Goal: Task Accomplishment & Management: Use online tool/utility

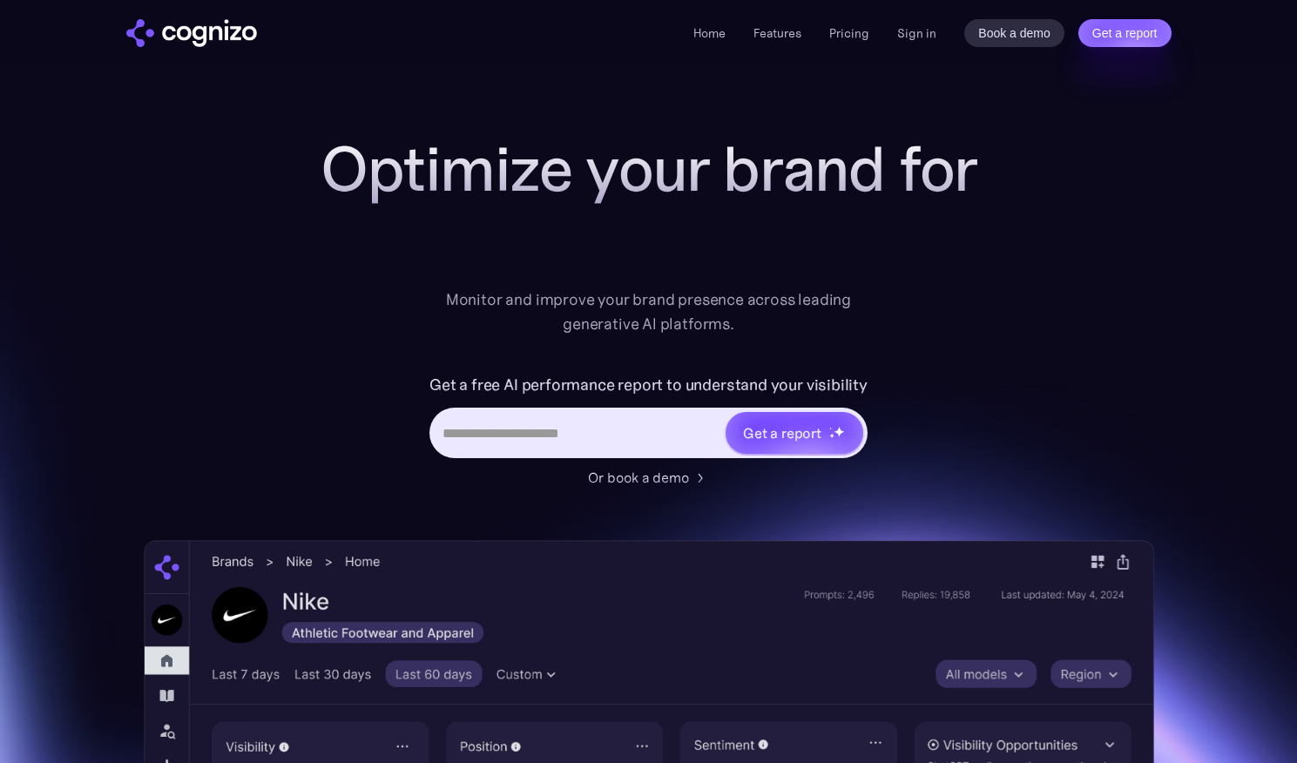
click at [613, 447] on input "url" at bounding box center [578, 432] width 292 height 33
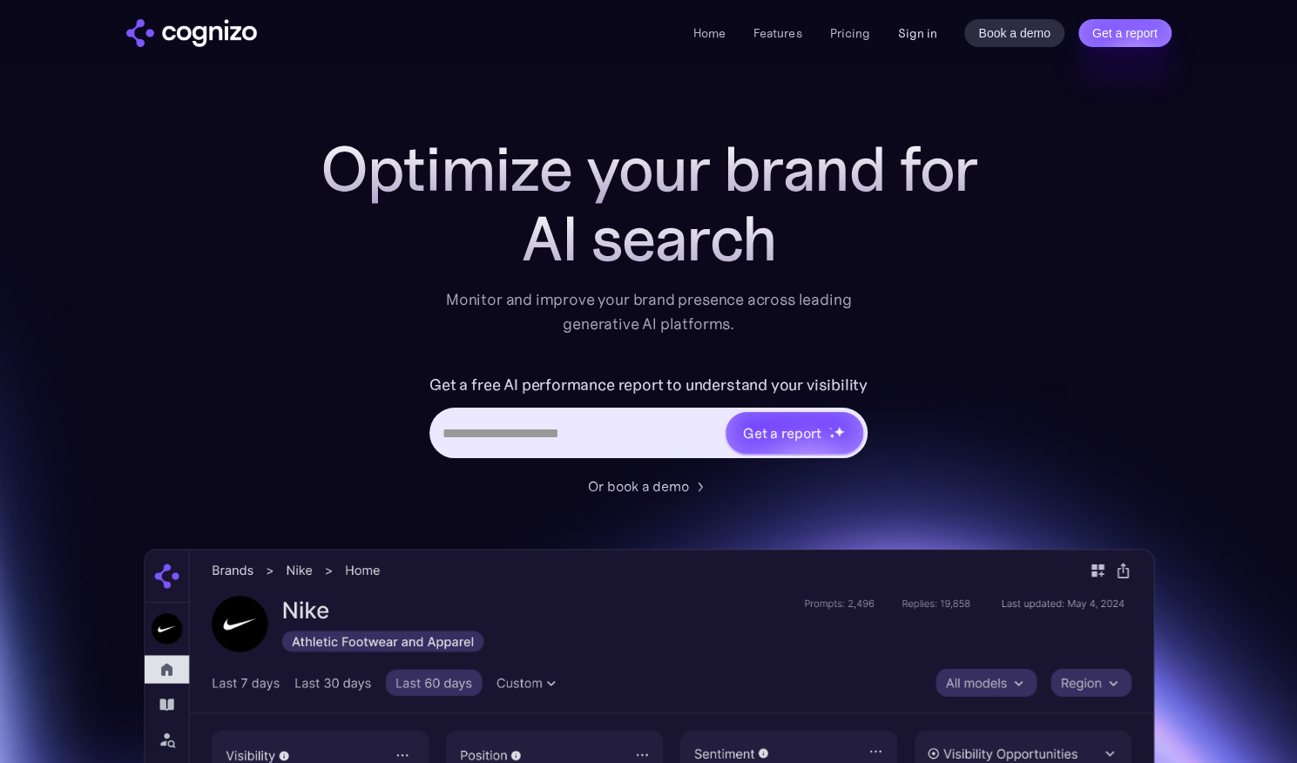
click at [928, 41] on link "Sign in" at bounding box center [916, 33] width 39 height 21
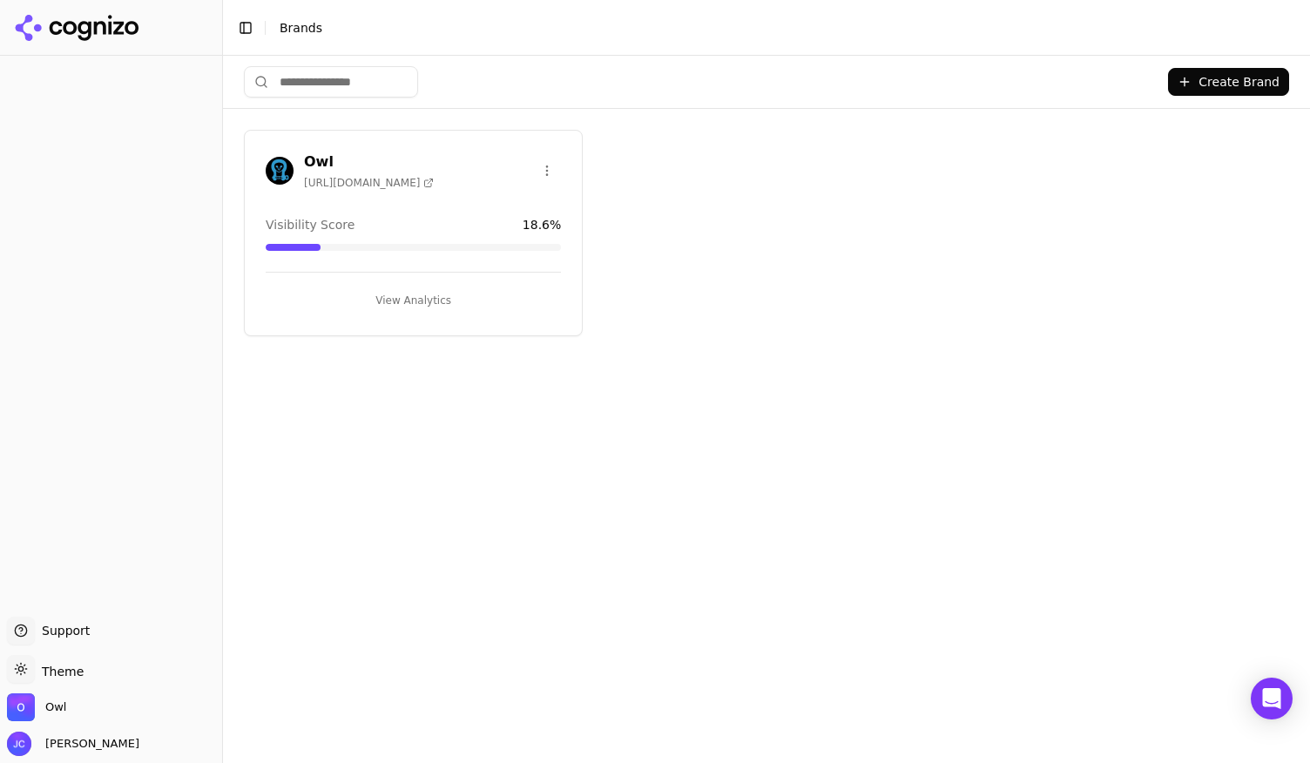
click at [324, 161] on h3 "Owl" at bounding box center [369, 162] width 130 height 21
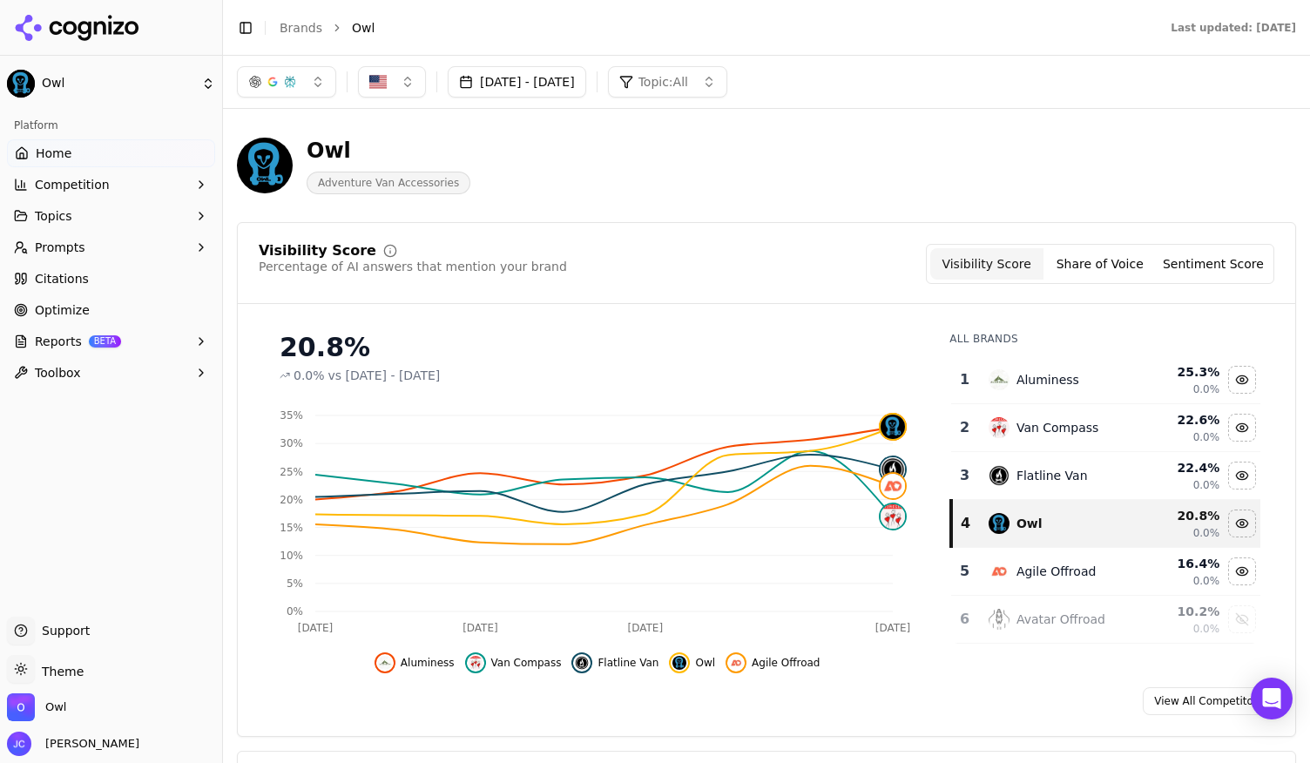
click at [68, 316] on span "Optimize" at bounding box center [62, 309] width 55 height 17
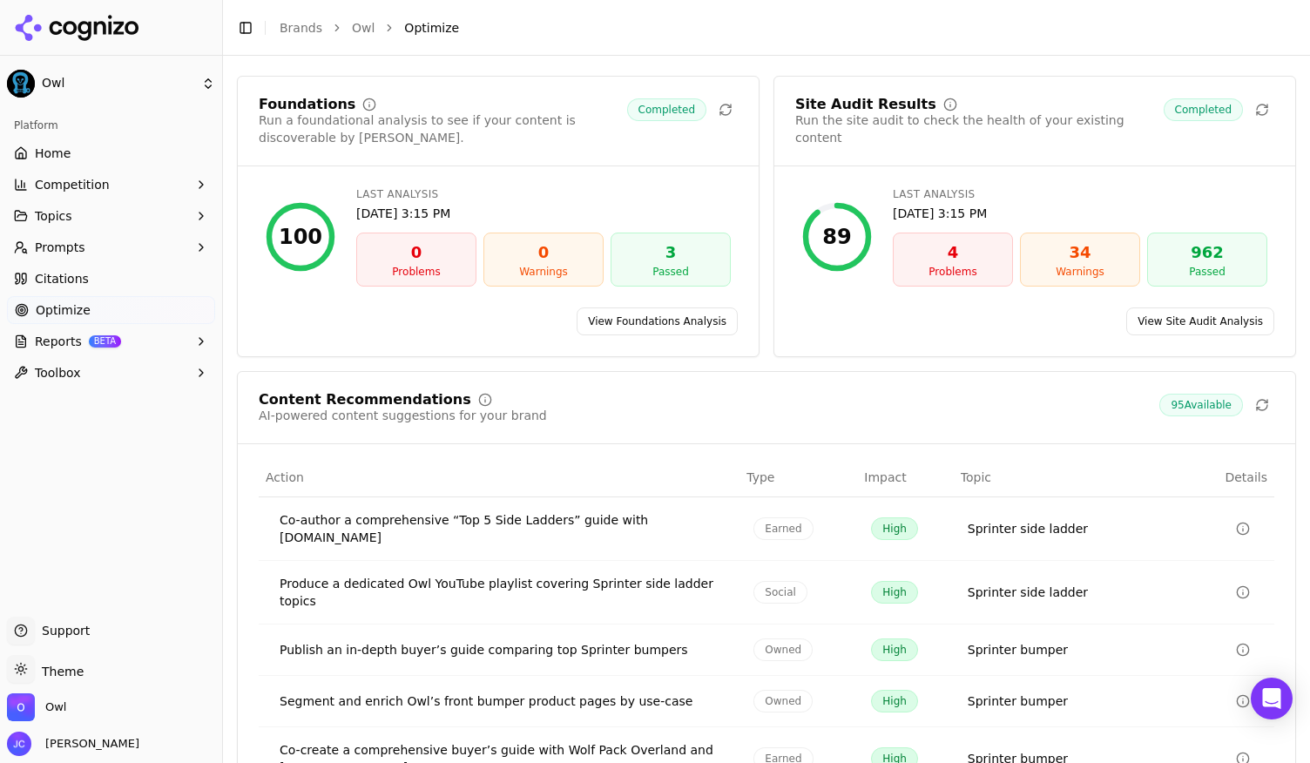
scroll to position [179, 0]
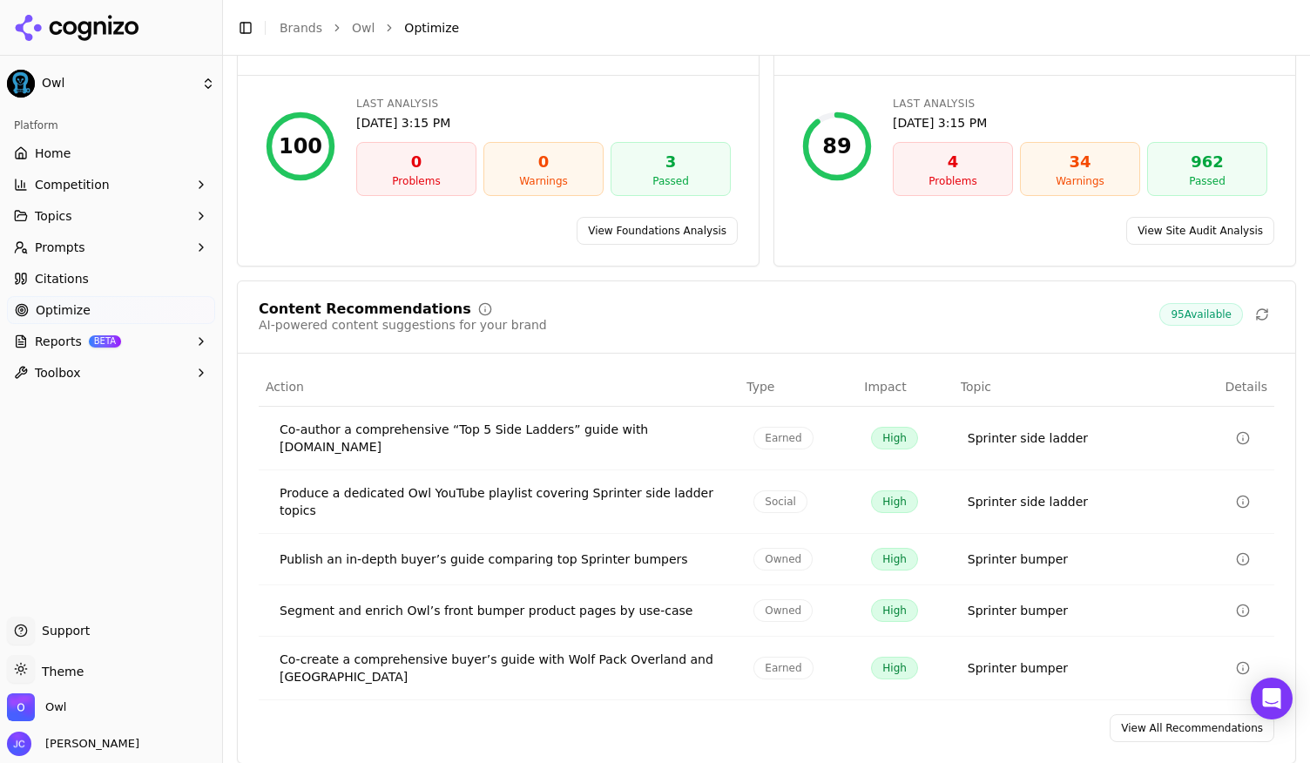
click at [1175, 714] on link "View All Recommendations" at bounding box center [1192, 728] width 165 height 28
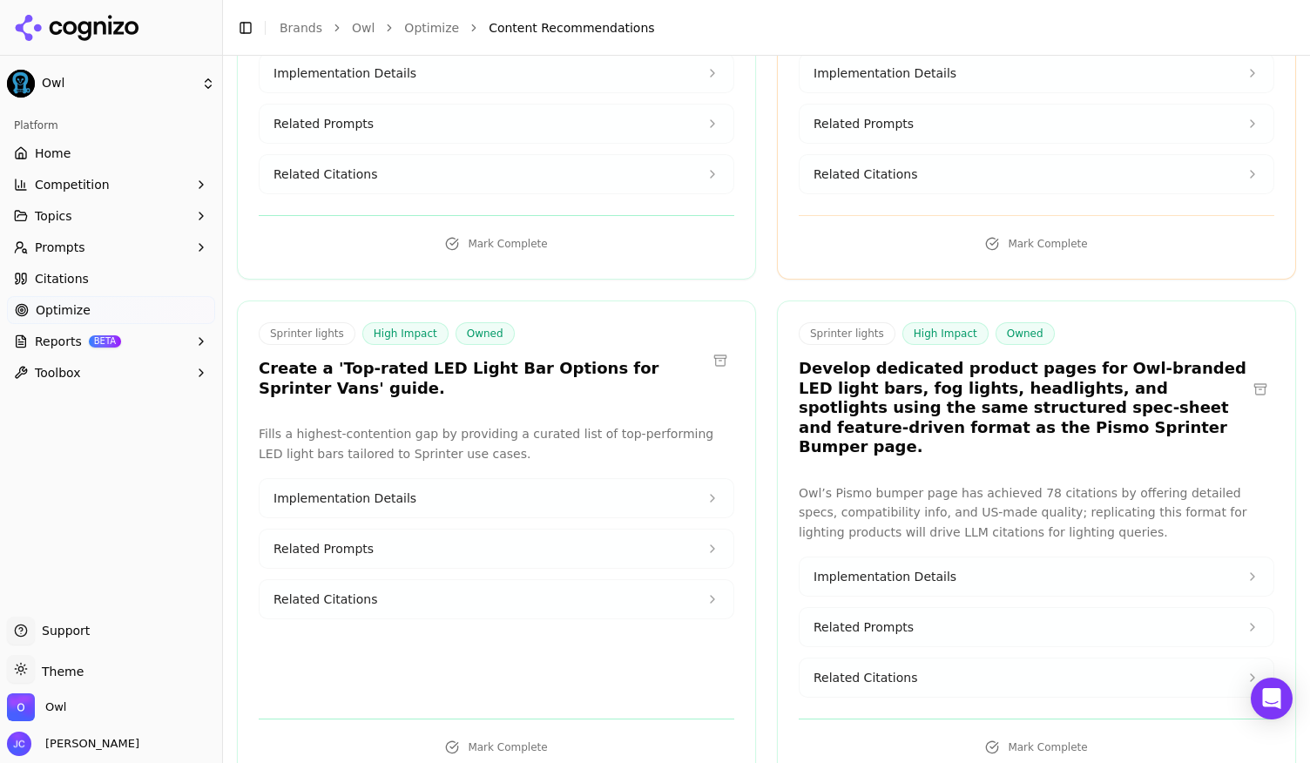
scroll to position [1743, 0]
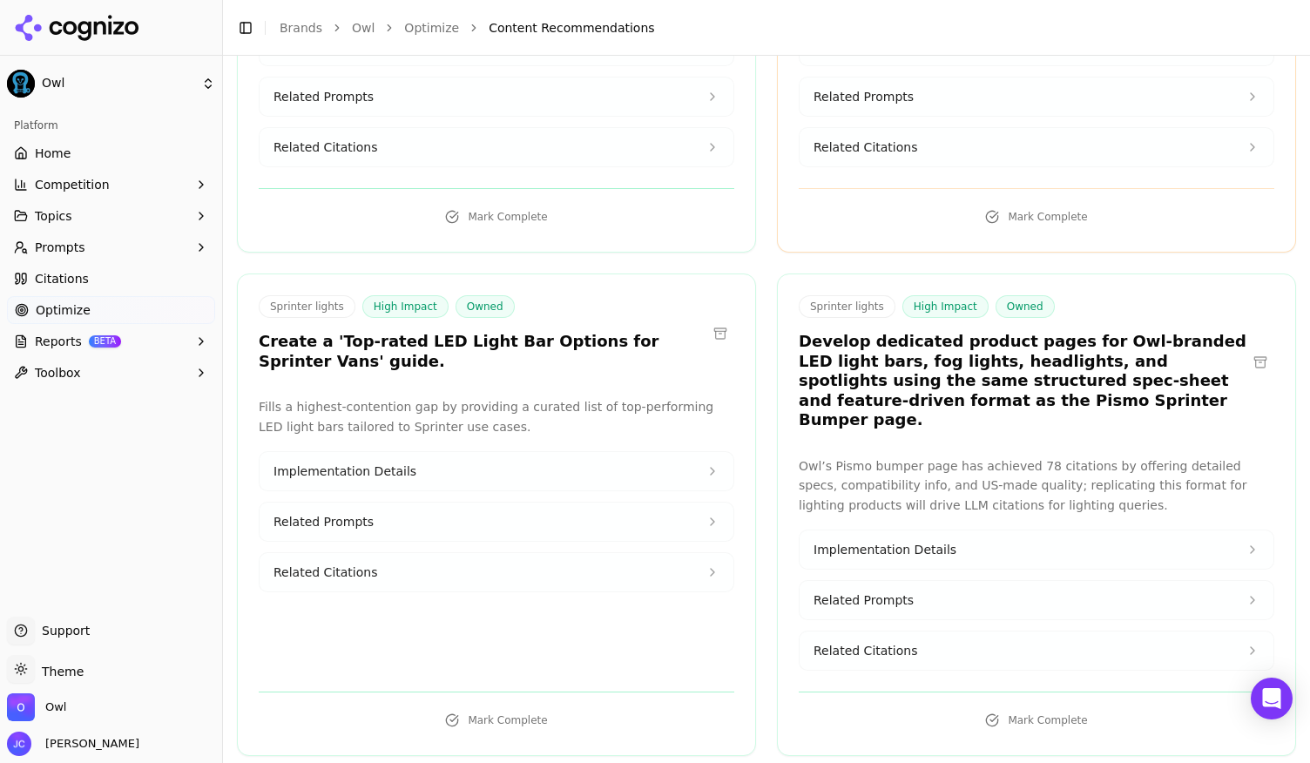
click at [476, 707] on button "Mark Complete" at bounding box center [497, 721] width 476 height 28
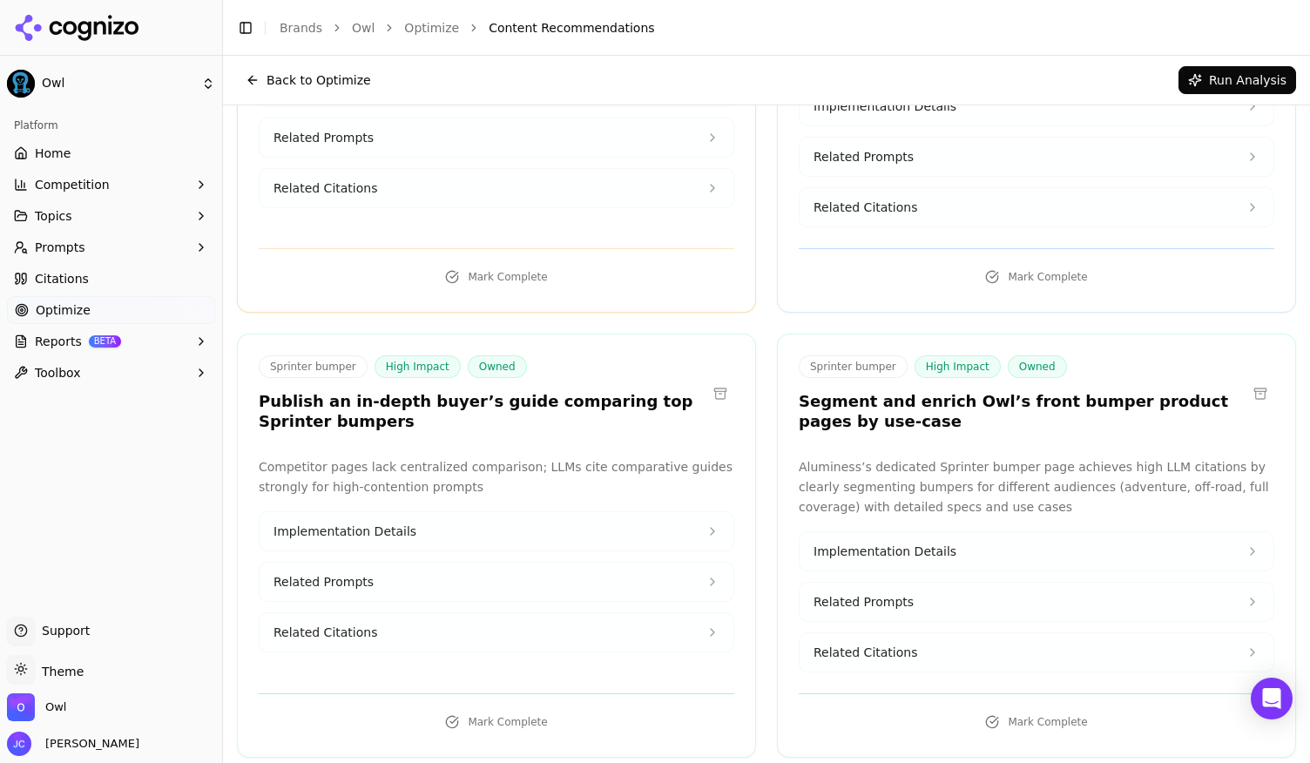
scroll to position [0, 0]
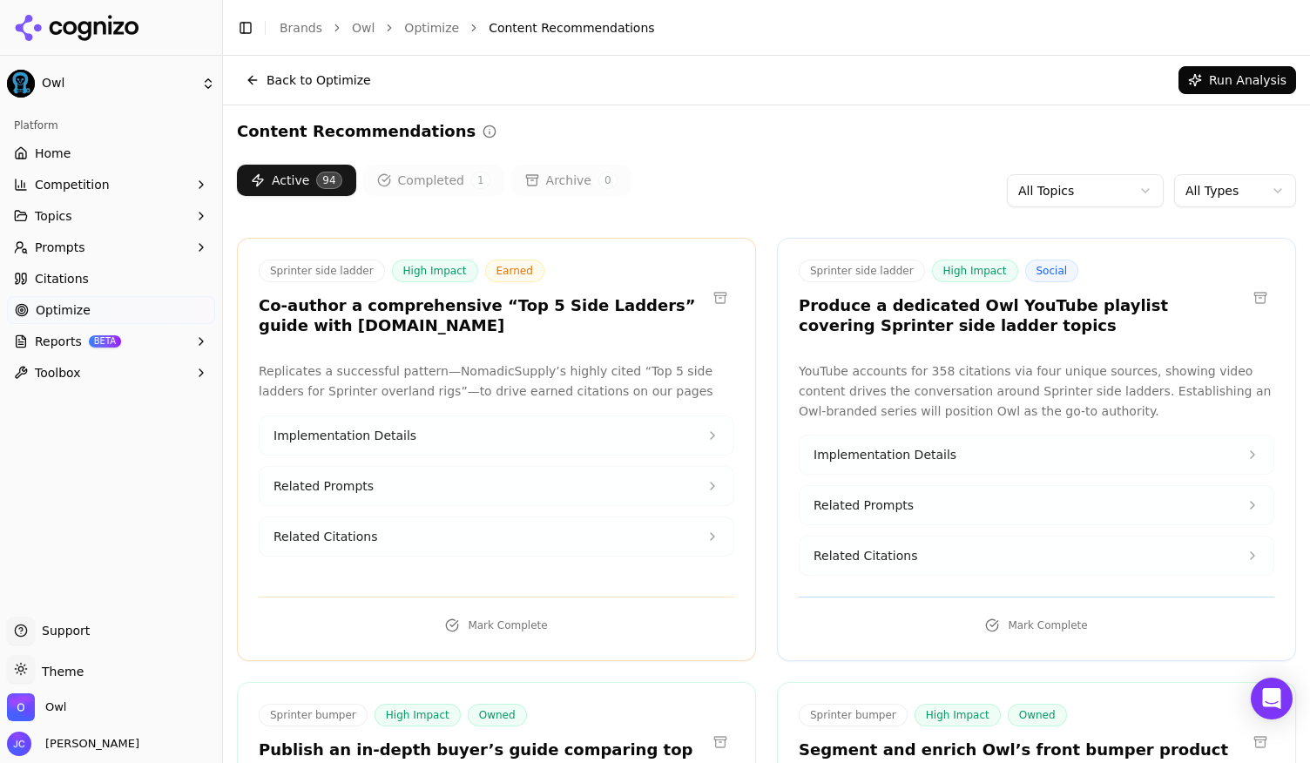
click at [407, 187] on button "Completed 1" at bounding box center [433, 180] width 141 height 31
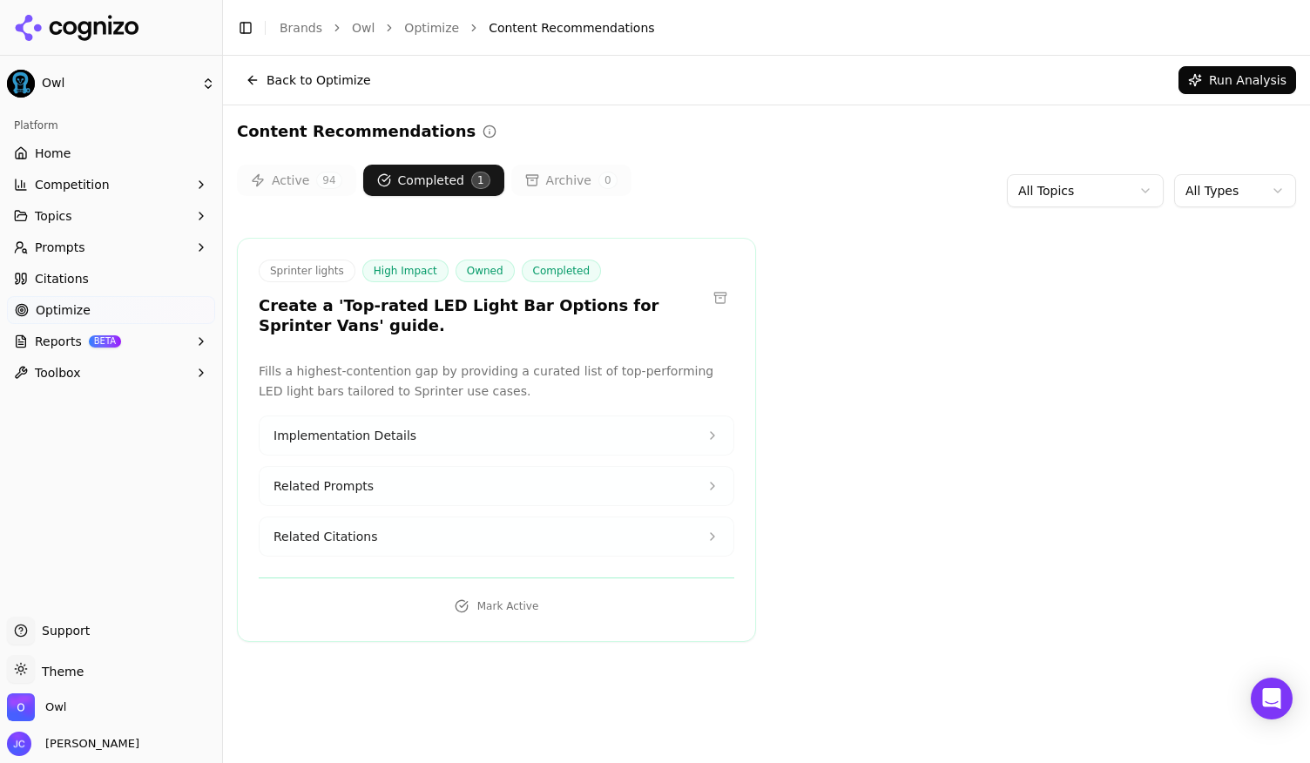
click at [551, 182] on button "Archive 0" at bounding box center [571, 180] width 120 height 31
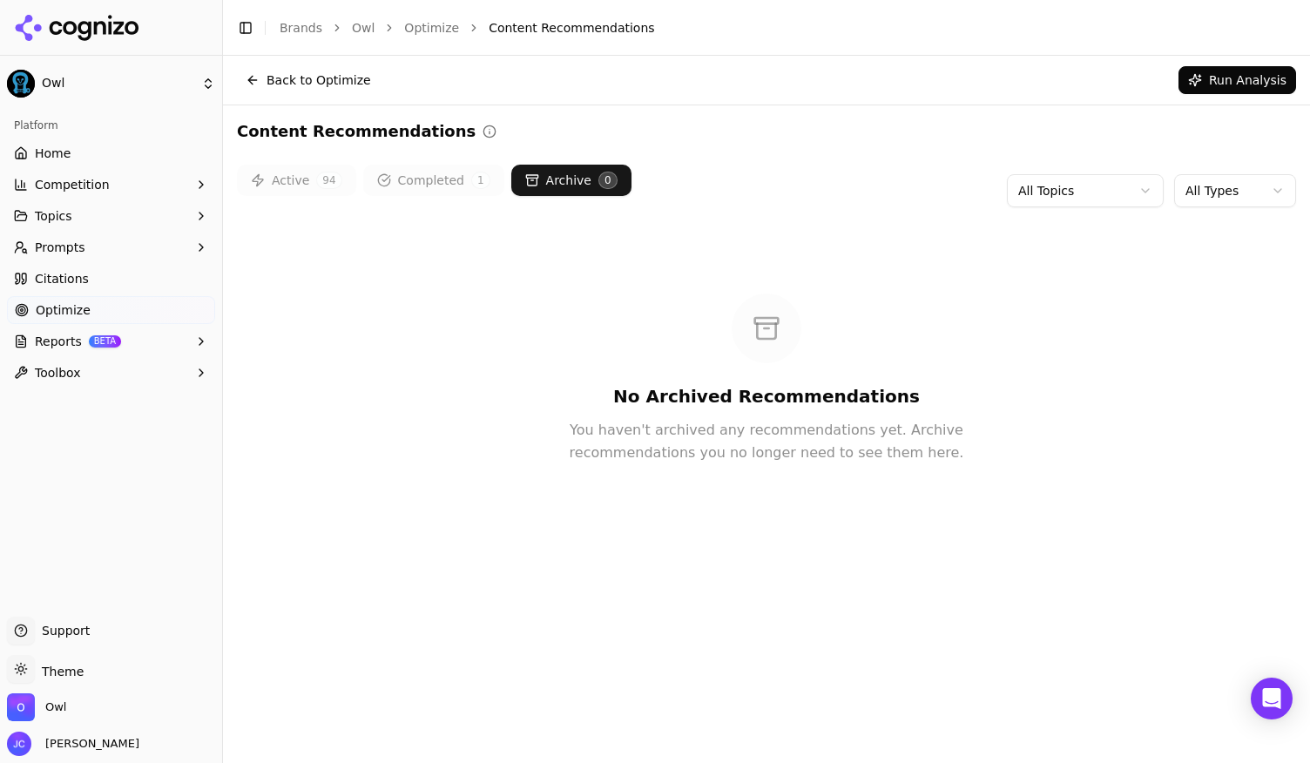
click at [436, 182] on button "Completed 1" at bounding box center [433, 180] width 141 height 31
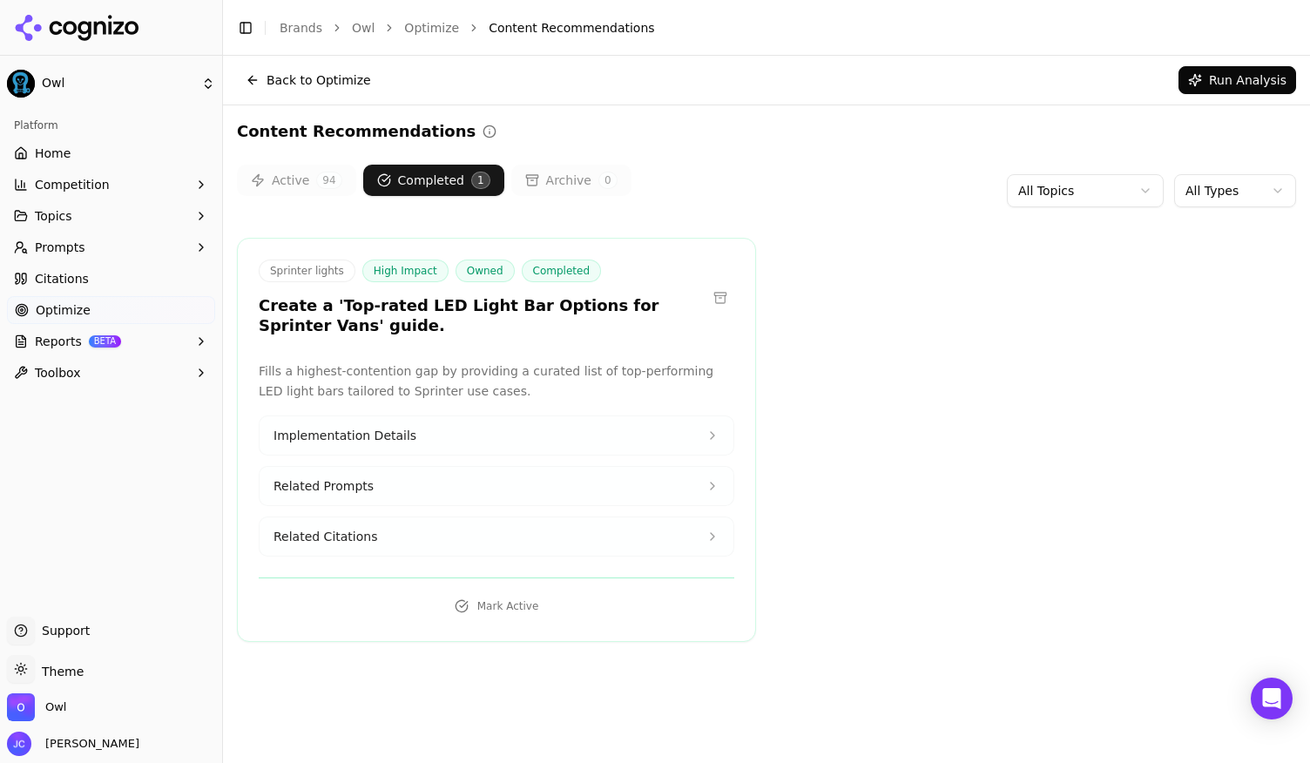
click at [319, 189] on button "Active 94" at bounding box center [296, 180] width 119 height 31
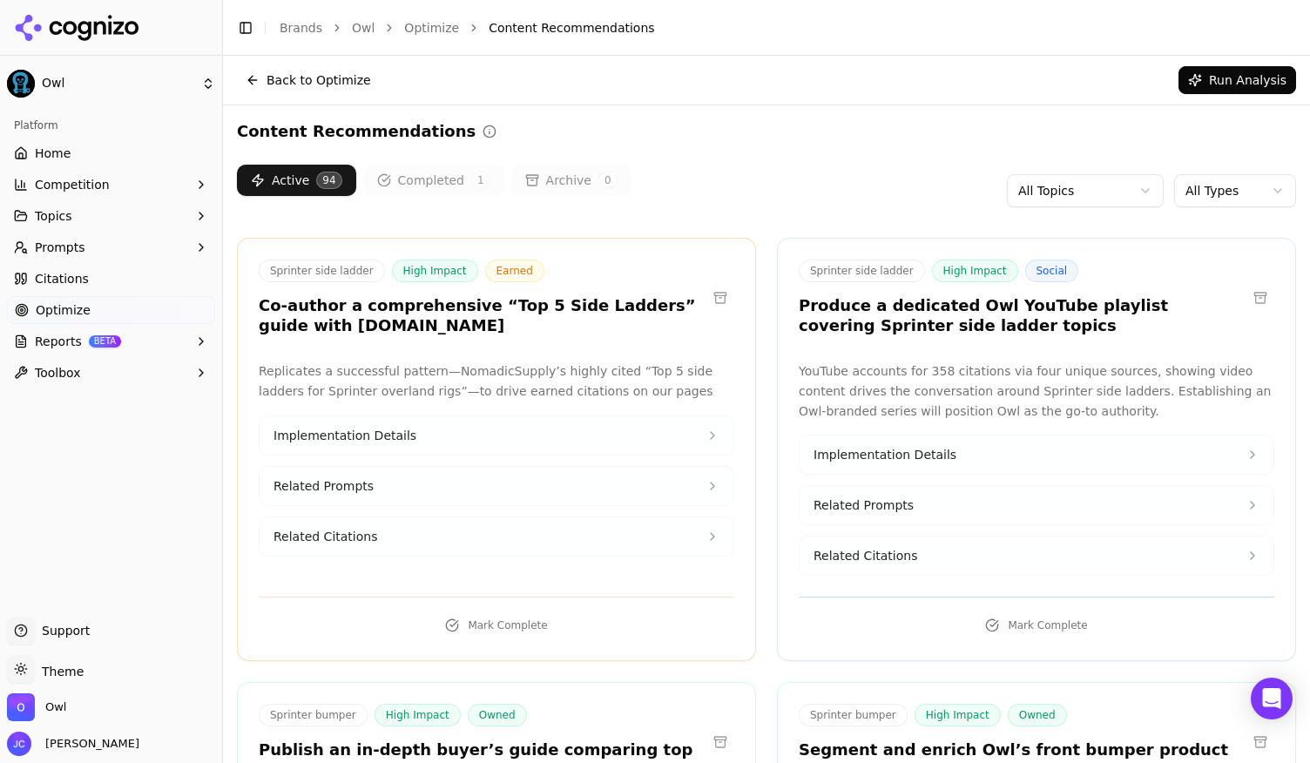
click at [716, 301] on button at bounding box center [721, 298] width 28 height 28
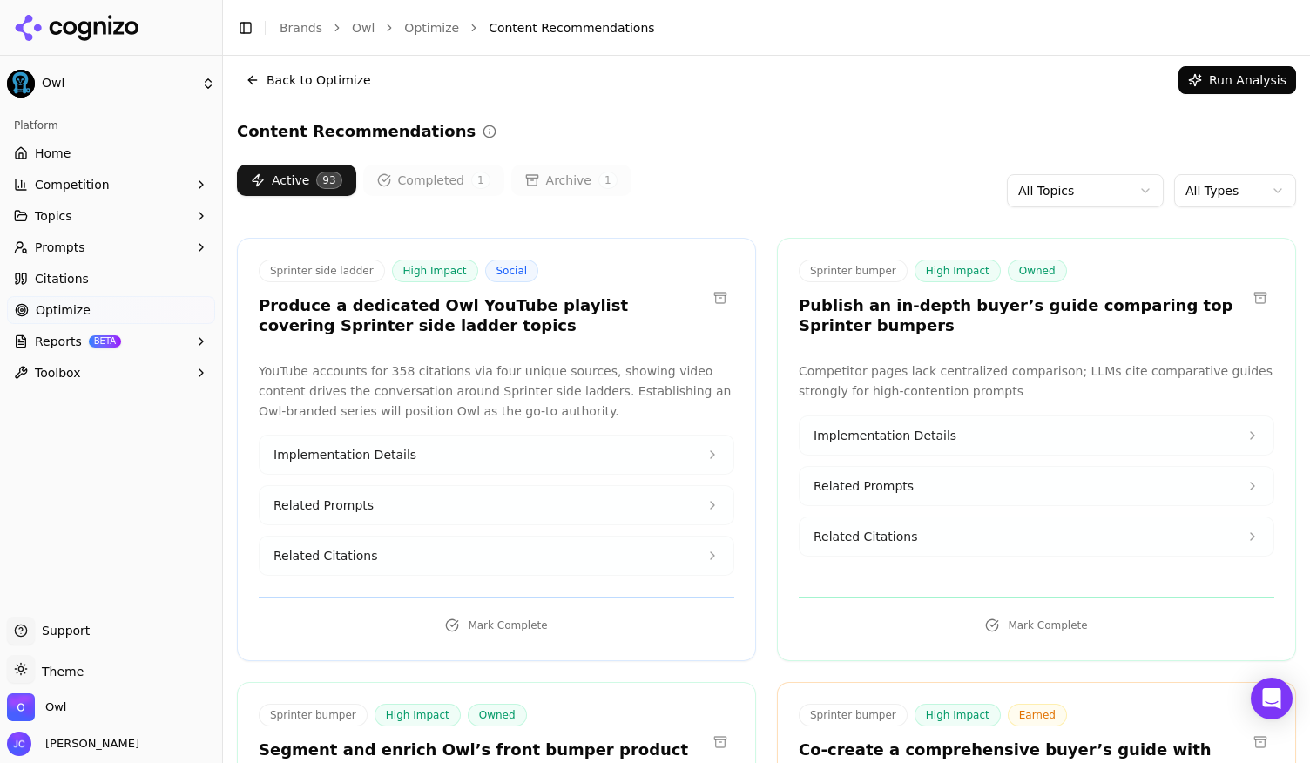
click at [843, 323] on h3 "Publish an in-depth buyer’s guide comparing top Sprinter bumpers" at bounding box center [1023, 315] width 448 height 39
click at [525, 180] on icon at bounding box center [532, 180] width 14 height 14
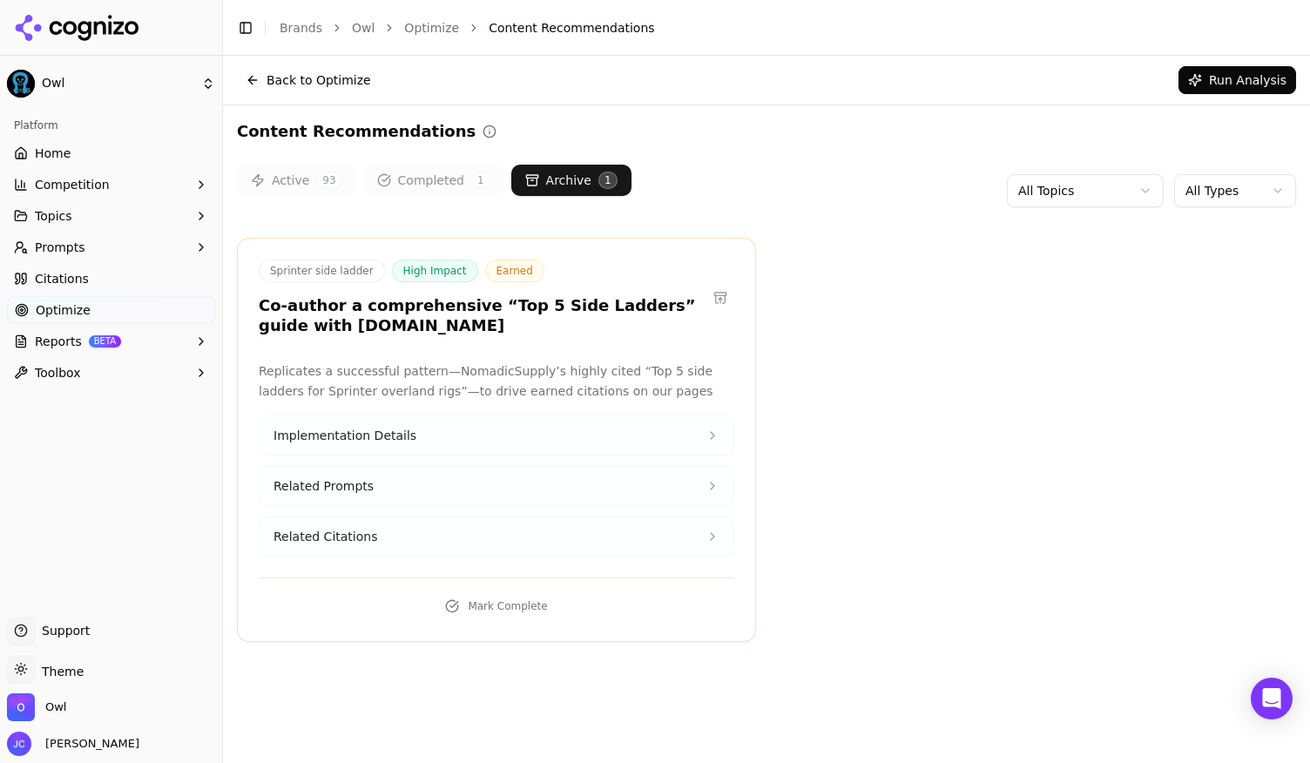
click at [410, 180] on button "Completed 1" at bounding box center [433, 180] width 141 height 31
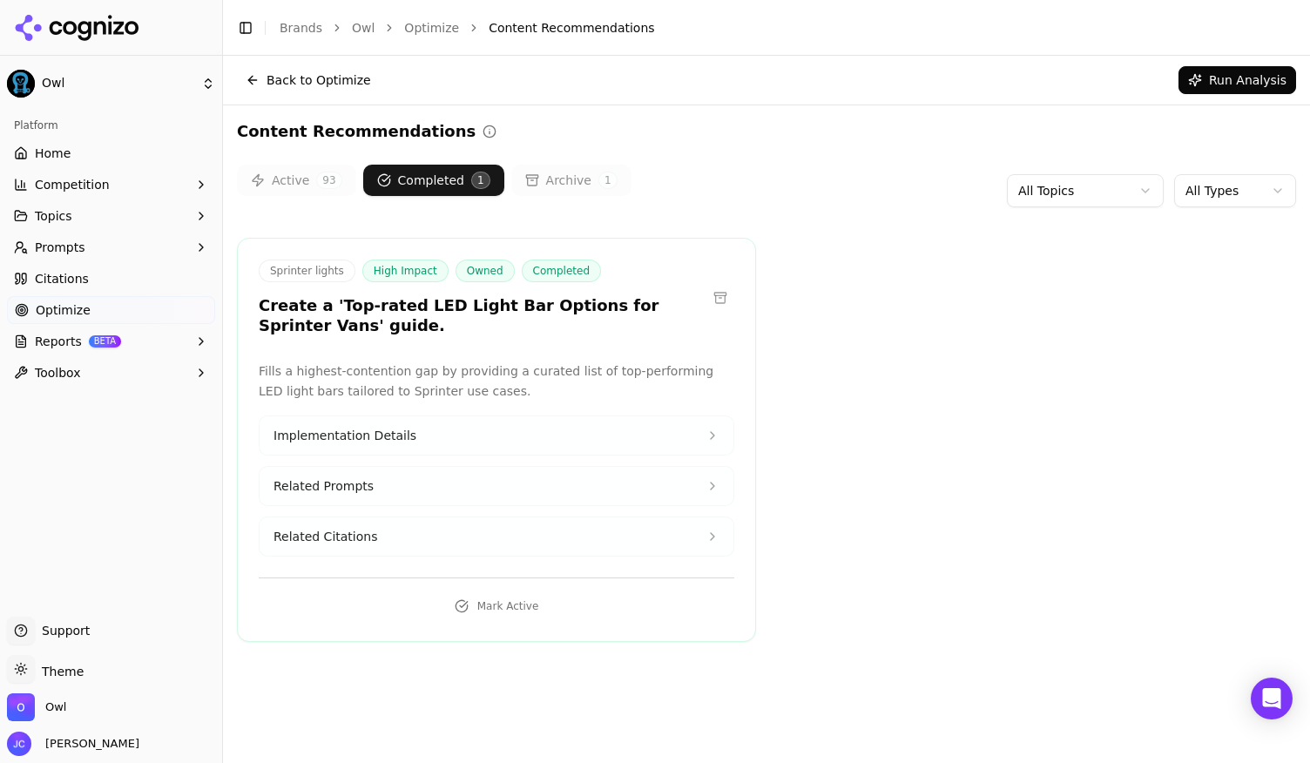
click at [298, 187] on button "Active 93" at bounding box center [296, 180] width 119 height 31
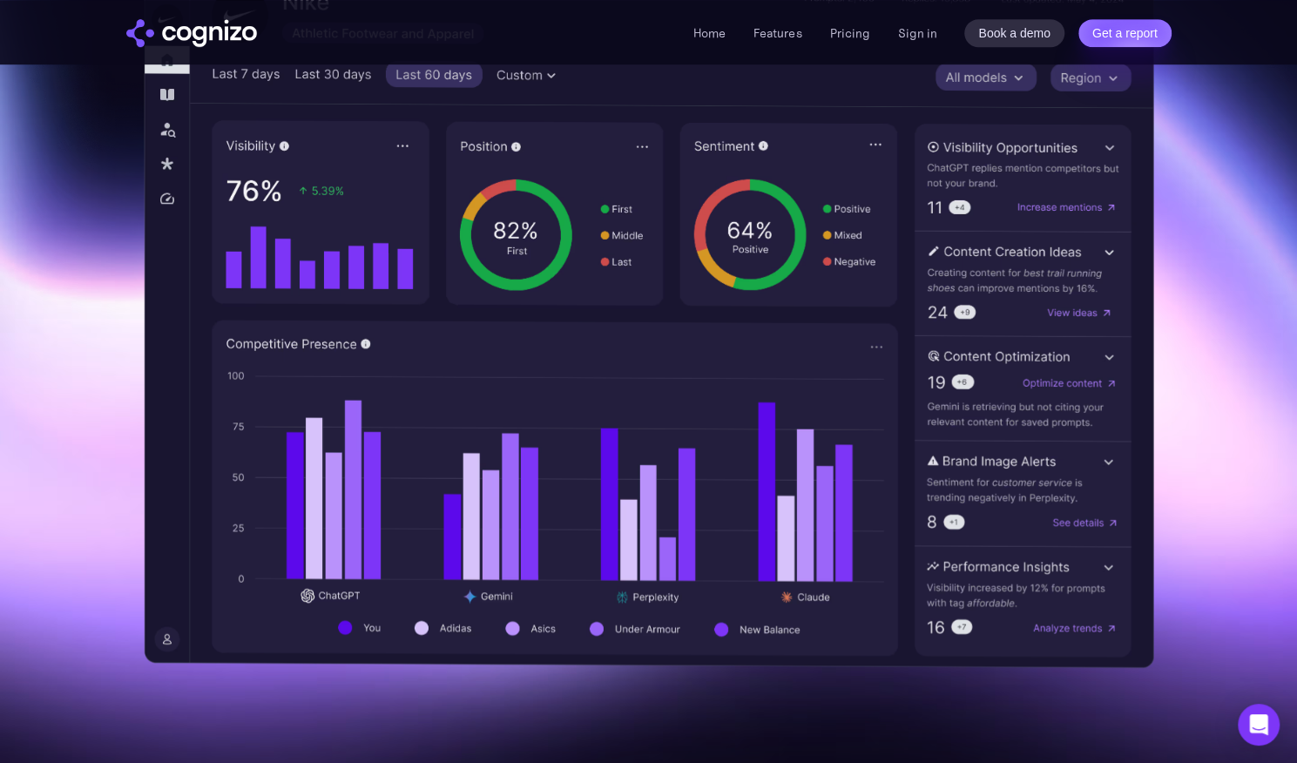
scroll to position [87, 0]
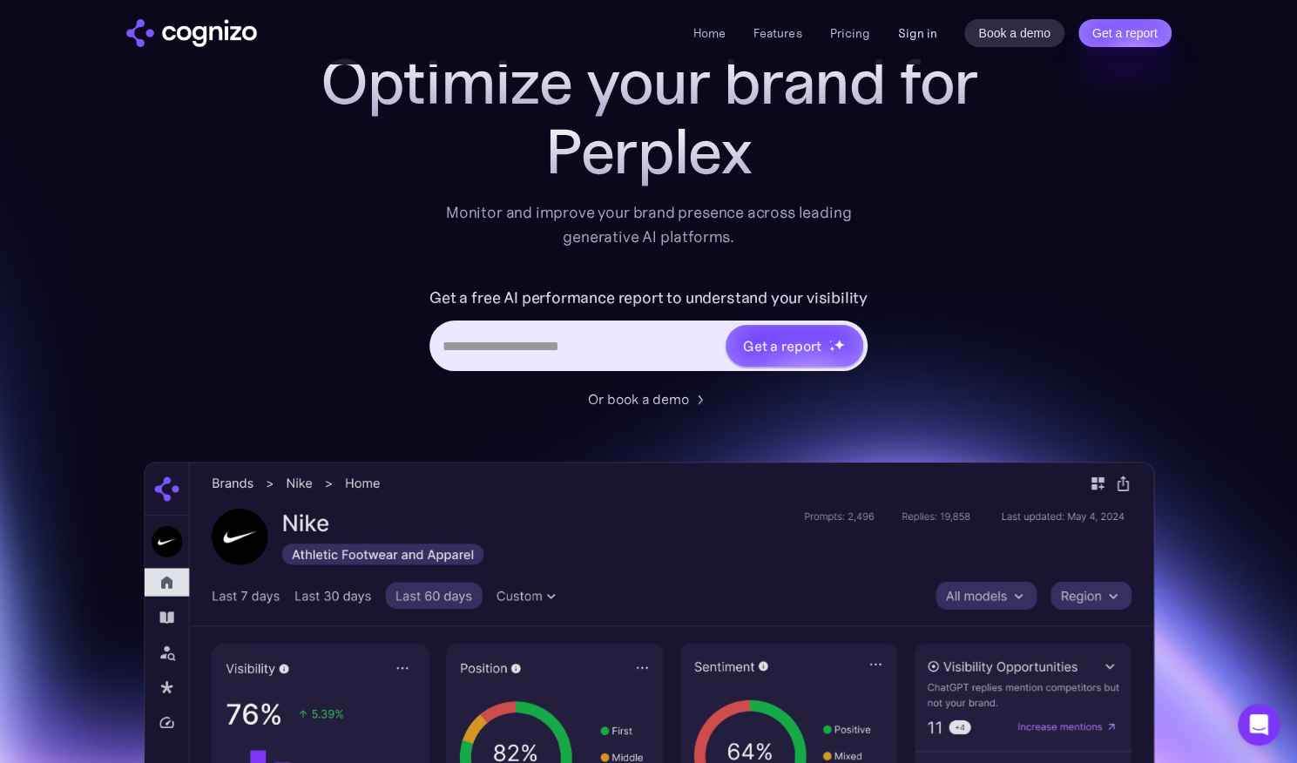
click at [915, 28] on link "Sign in" at bounding box center [916, 33] width 39 height 21
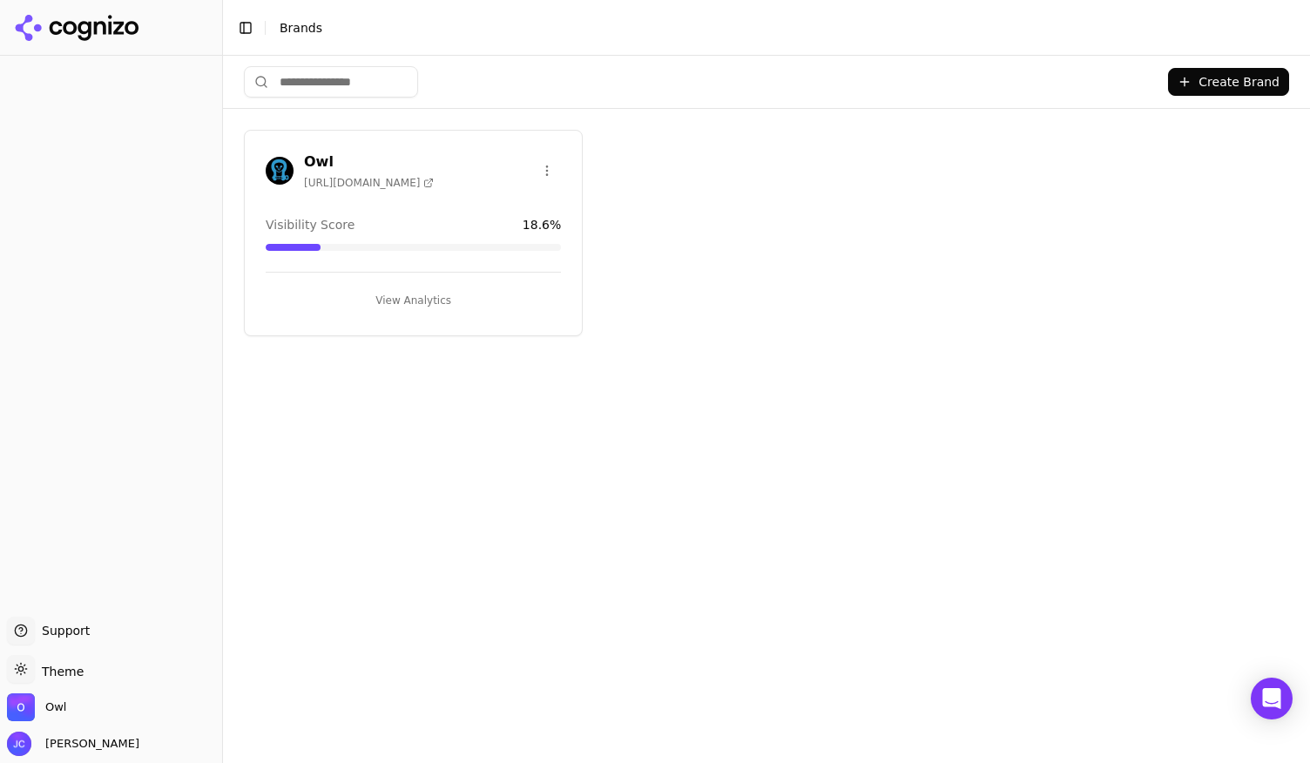
click at [373, 156] on h3 "Owl" at bounding box center [369, 162] width 130 height 21
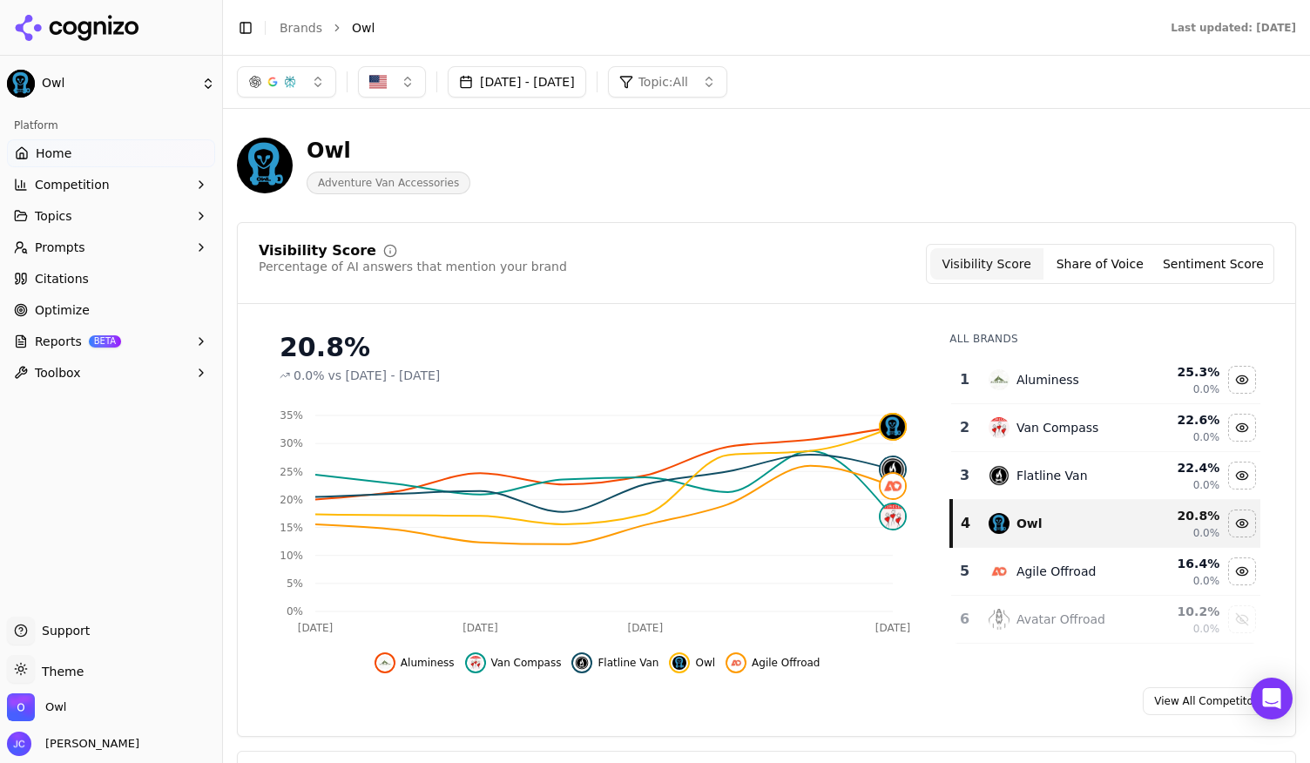
click at [586, 82] on button "Sep 02, 2025 - Oct 02, 2025" at bounding box center [517, 81] width 139 height 31
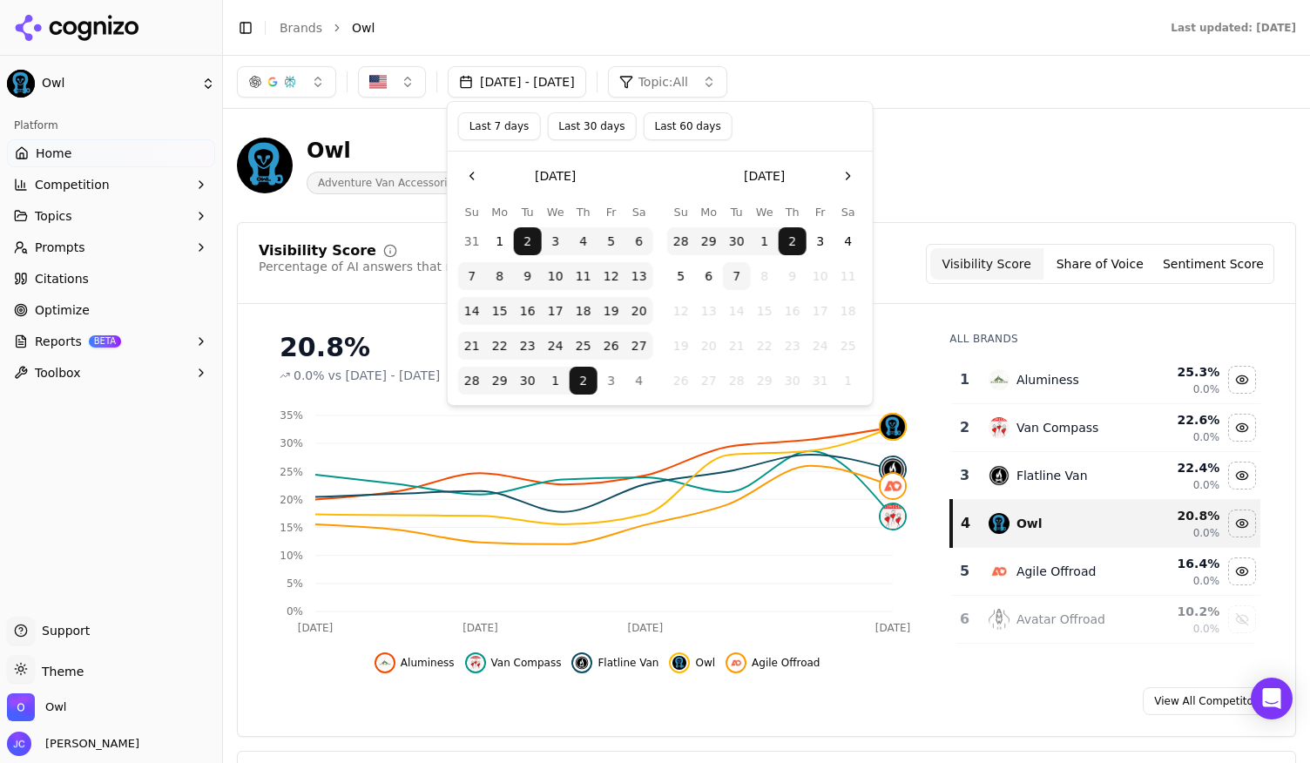
click at [971, 160] on div "Owl Adventure Van Accessories" at bounding box center [627, 166] width 781 height 58
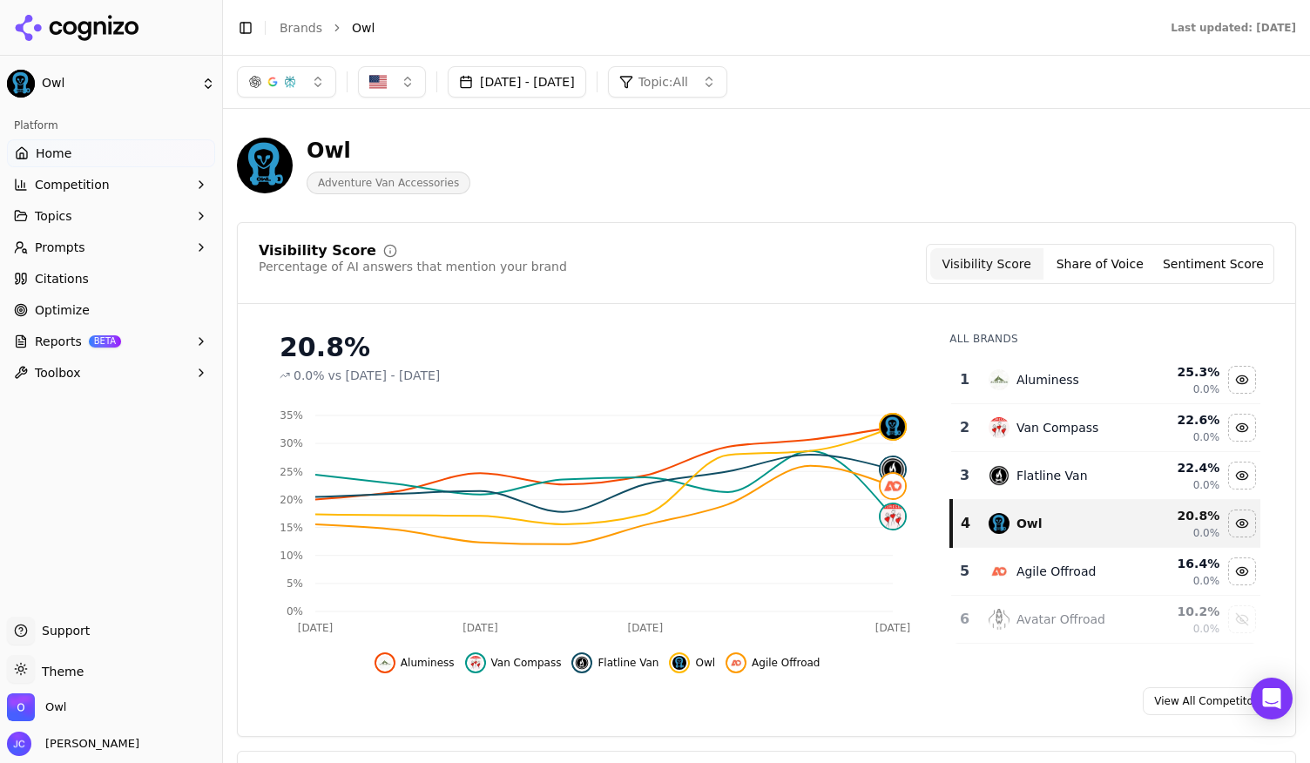
click at [728, 91] on button "Topic: All" at bounding box center [667, 81] width 119 height 31
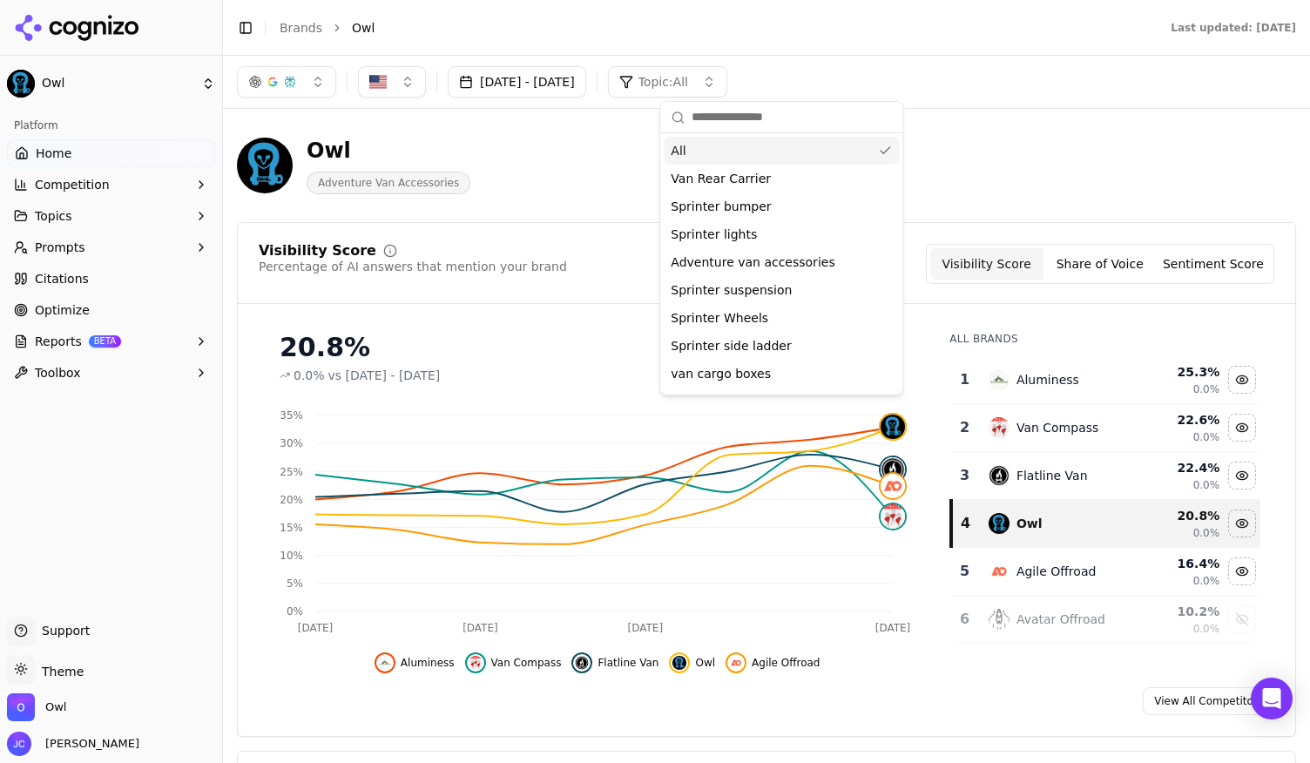
click at [1062, 168] on div "Owl Adventure Van Accessories" at bounding box center [767, 165] width 1060 height 85
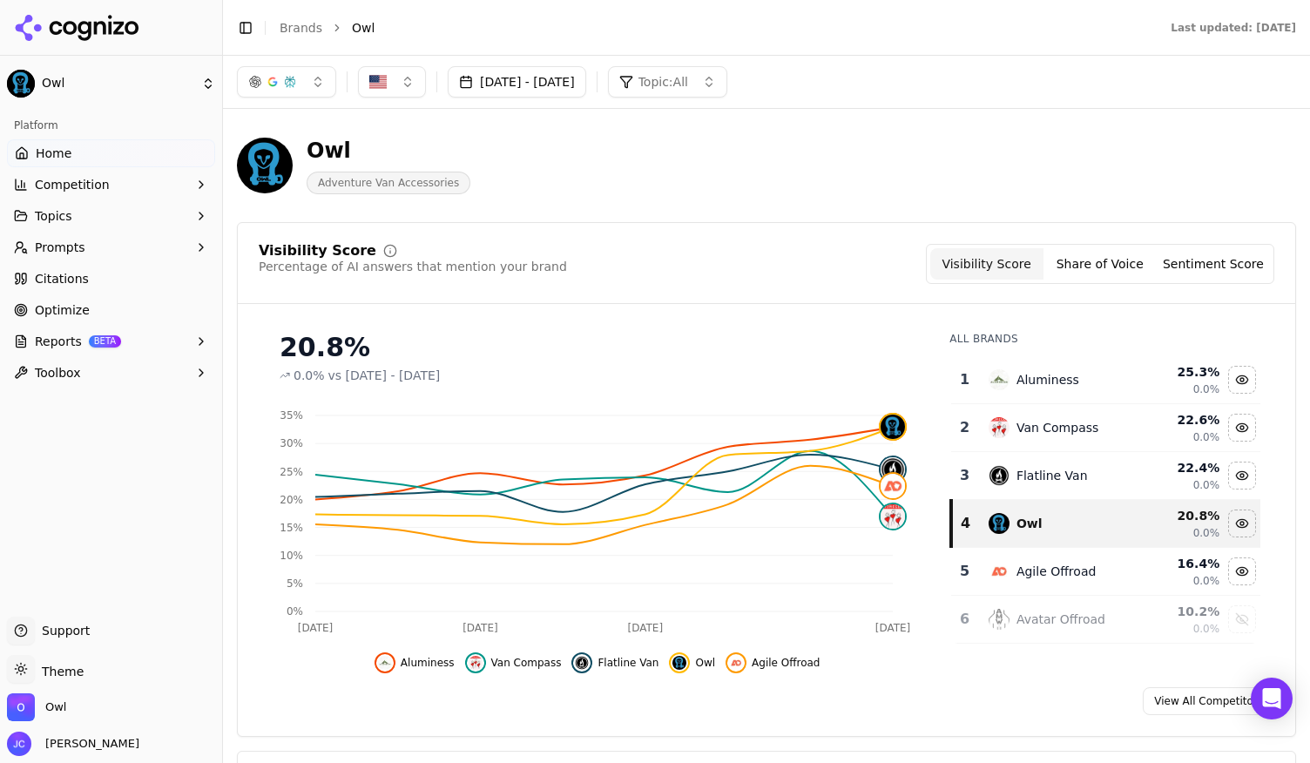
click at [284, 87] on div "button" at bounding box center [290, 82] width 14 height 14
click at [284, 90] on button "button" at bounding box center [286, 81] width 99 height 31
click at [1134, 257] on button "Share of Voice" at bounding box center [1100, 263] width 113 height 31
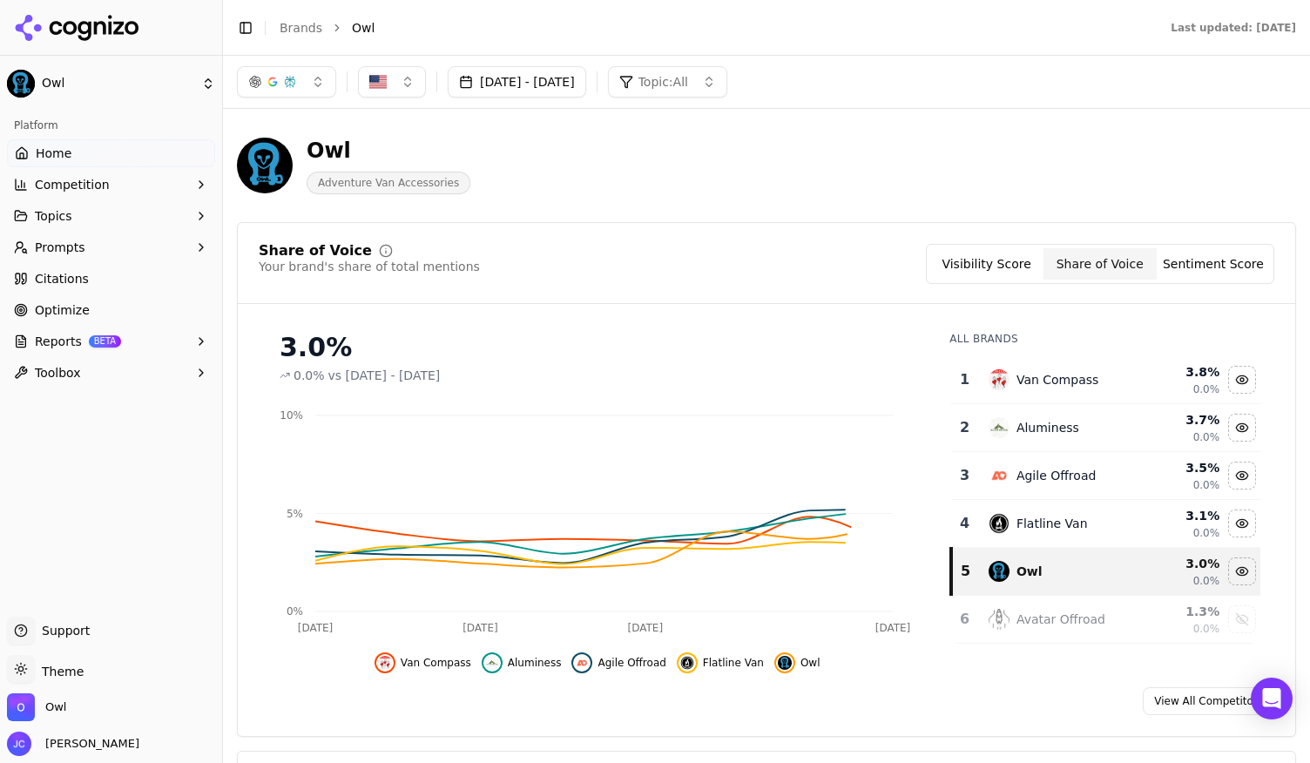
click at [1006, 268] on button "Visibility Score" at bounding box center [987, 263] width 113 height 31
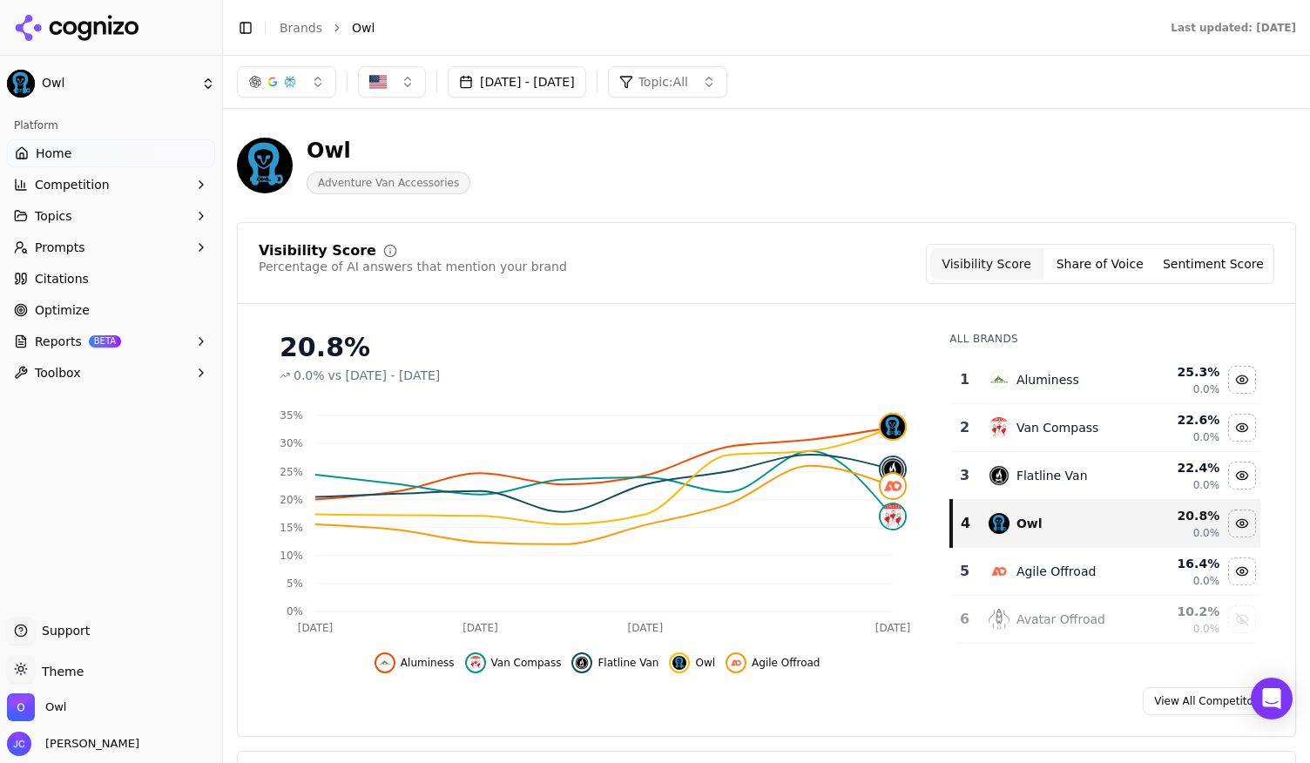
click at [136, 192] on button "Competition" at bounding box center [111, 185] width 208 height 28
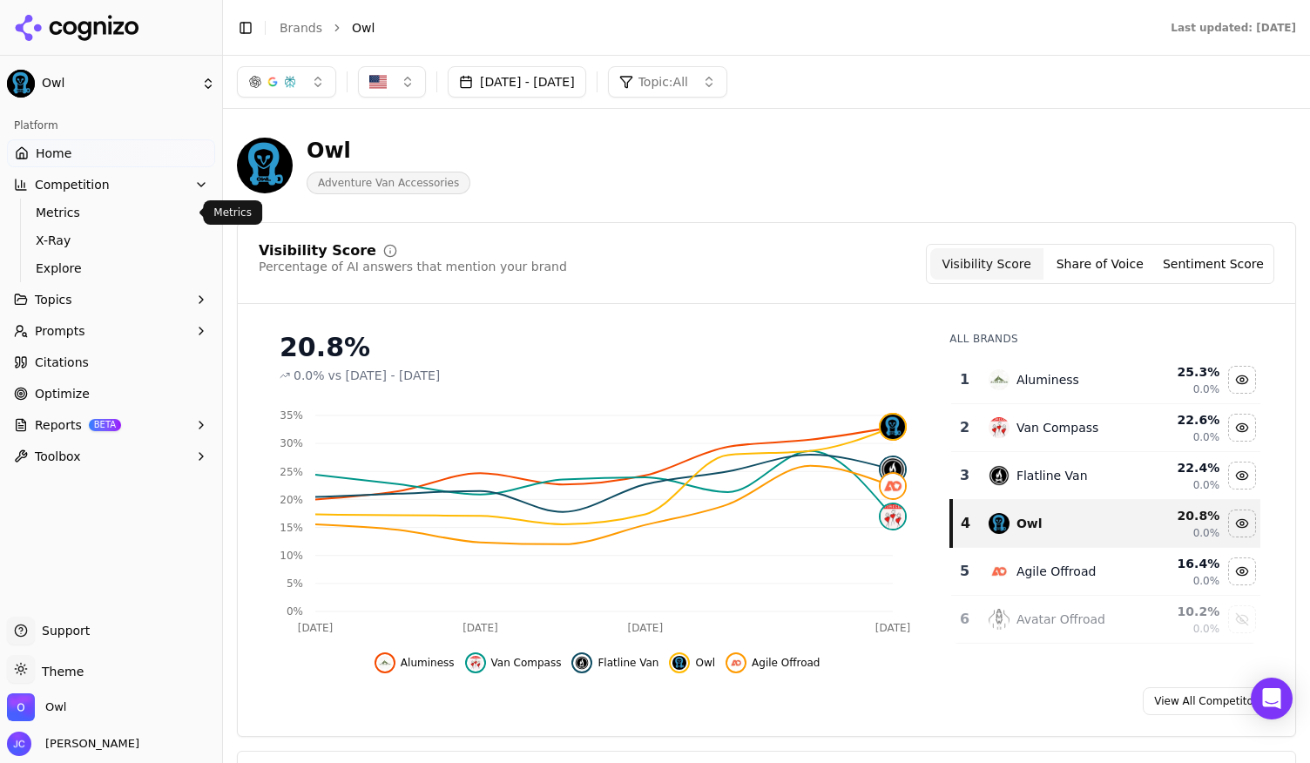
click at [71, 213] on span "Metrics" at bounding box center [112, 212] width 152 height 17
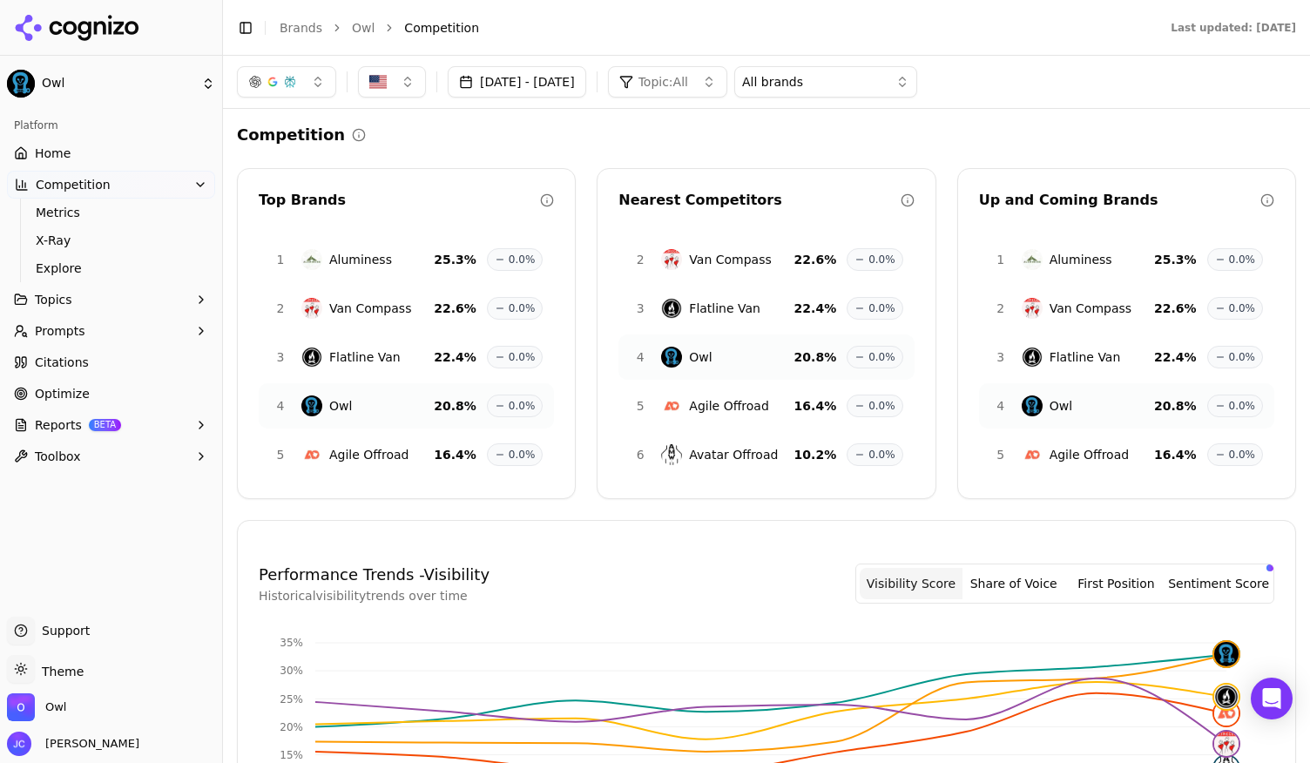
click at [57, 159] on span "Home" at bounding box center [53, 153] width 36 height 17
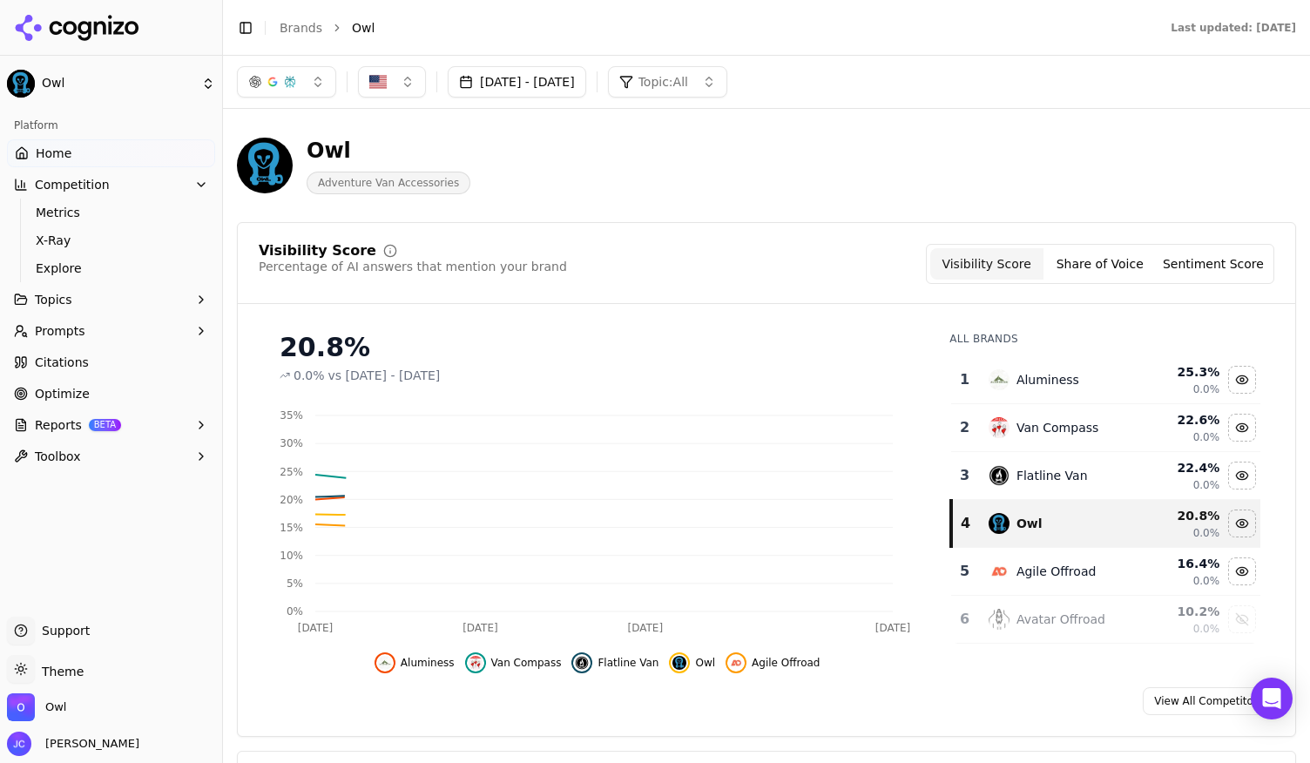
click at [157, 87] on html "Owl Platform Home Competition Metrics X-Ray Explore Topics Prompts Citations Op…" at bounding box center [655, 381] width 1310 height 763
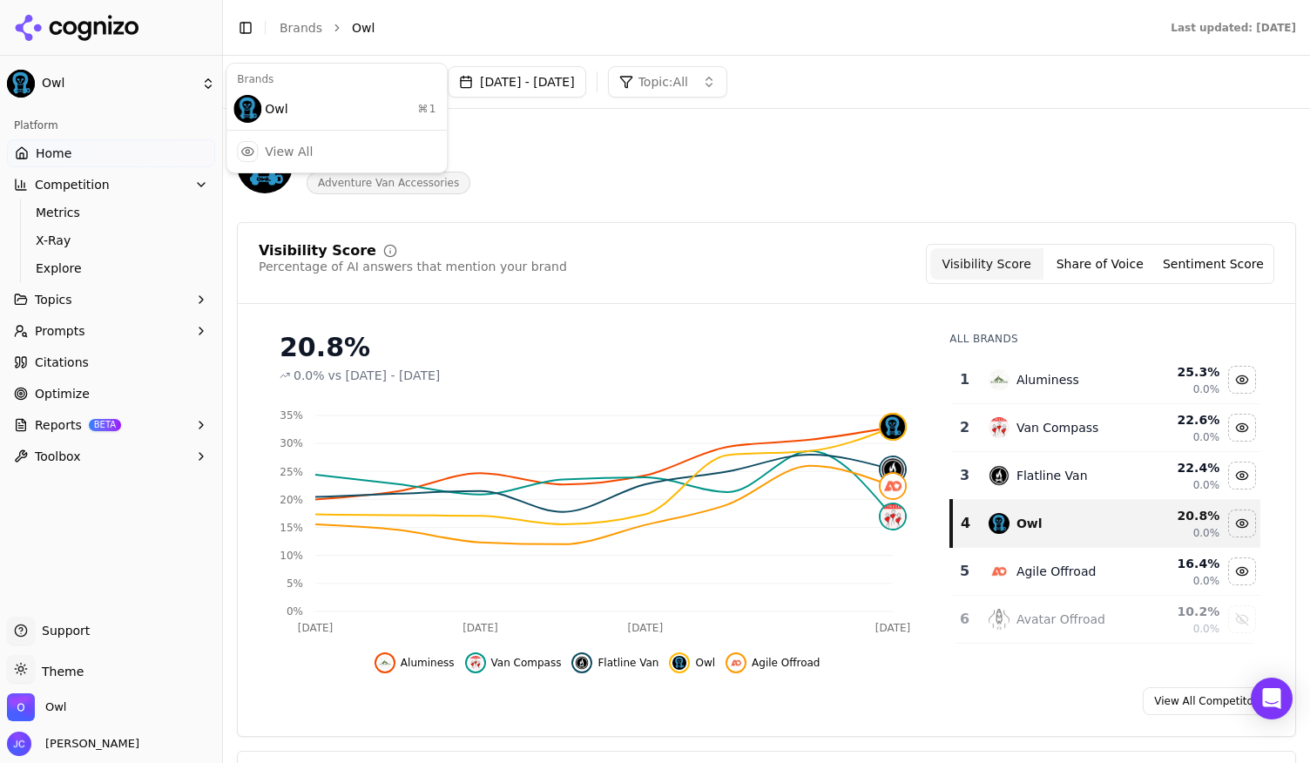
click at [786, 173] on html "Owl Platform Home Competition Metrics X-Ray Explore Topics Prompts Citations Op…" at bounding box center [655, 381] width 1310 height 763
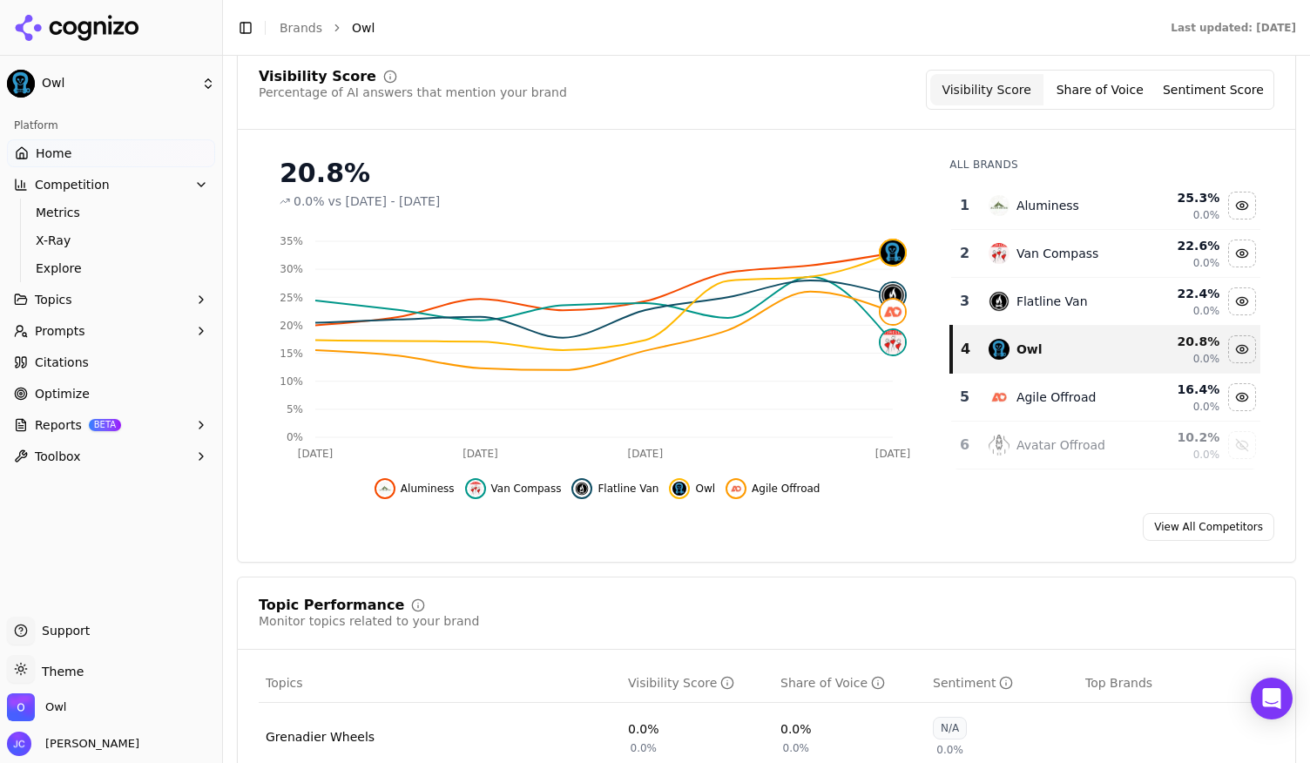
click at [1209, 532] on link "View All Competitors" at bounding box center [1209, 527] width 132 height 28
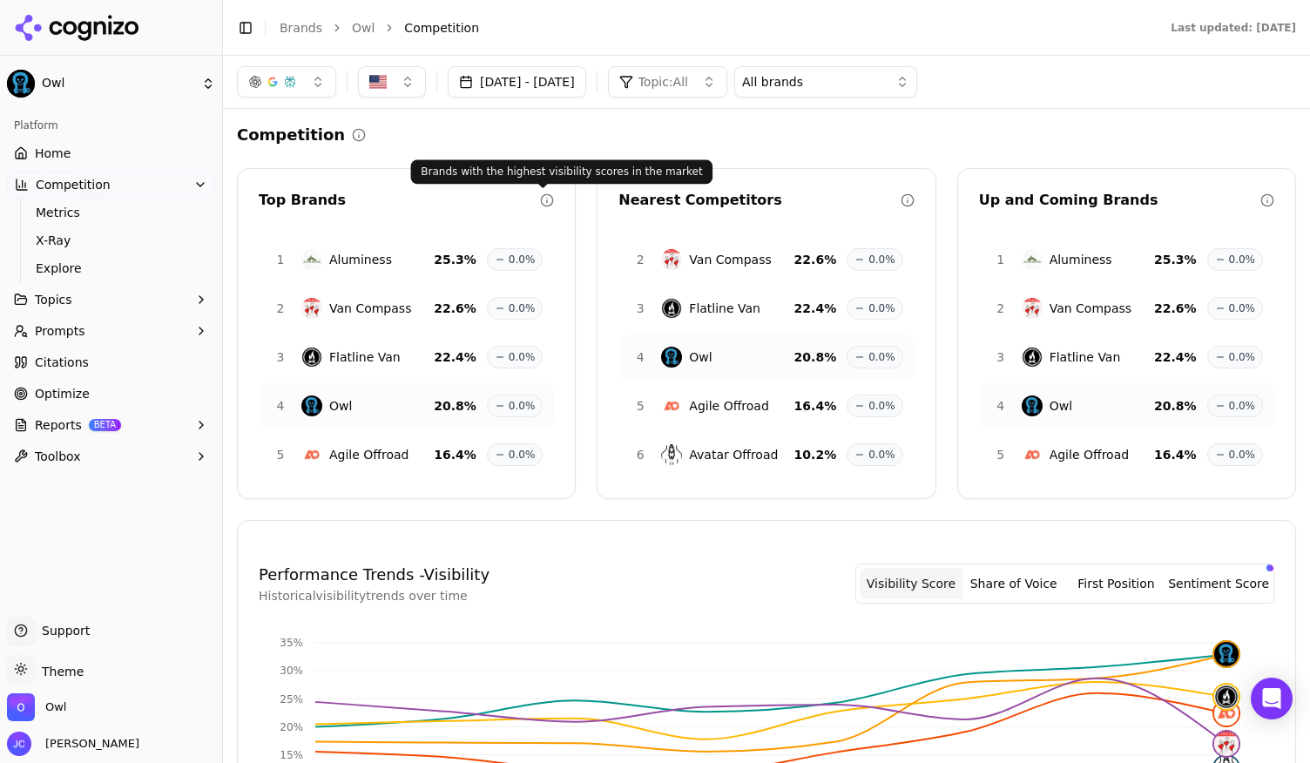
click at [540, 194] on icon at bounding box center [547, 200] width 14 height 14
click at [555, 91] on button "Sep 02, 2025 - Oct 02, 2025" at bounding box center [517, 81] width 139 height 31
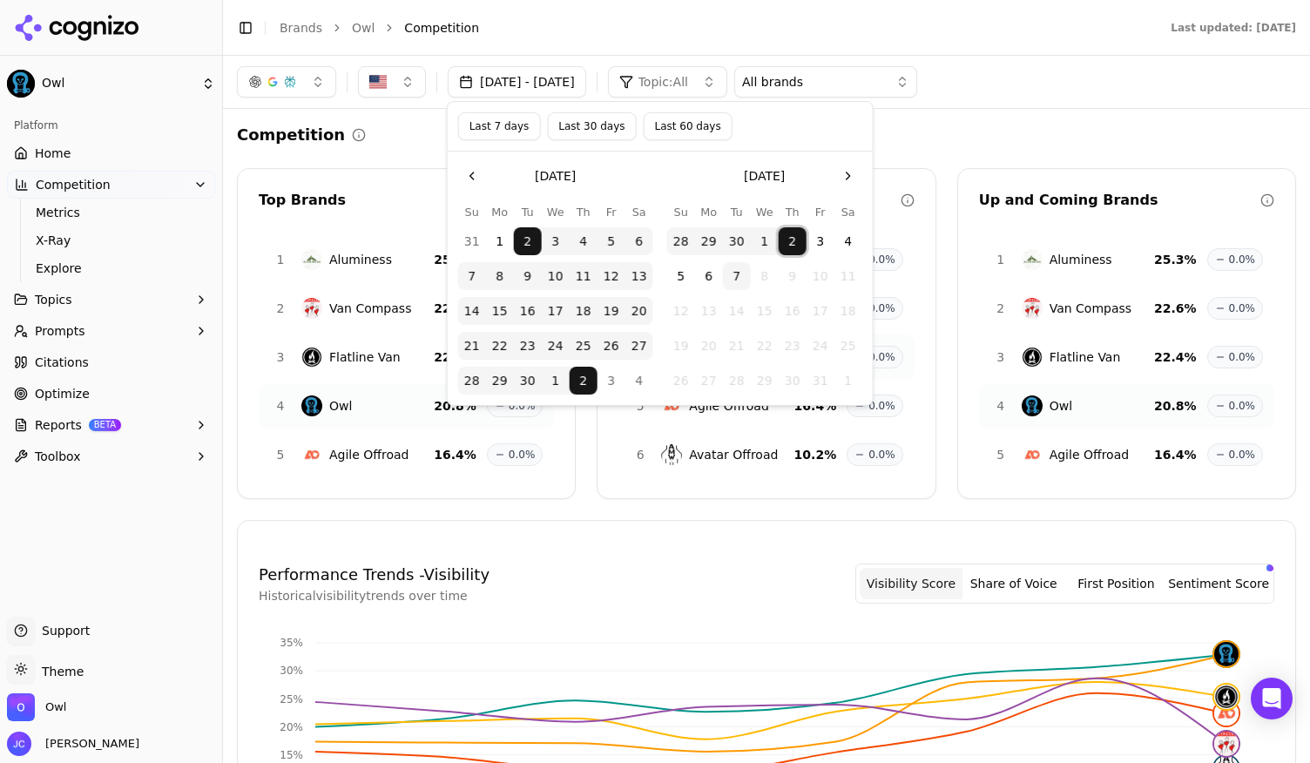
click at [798, 240] on button "2" at bounding box center [793, 241] width 28 height 28
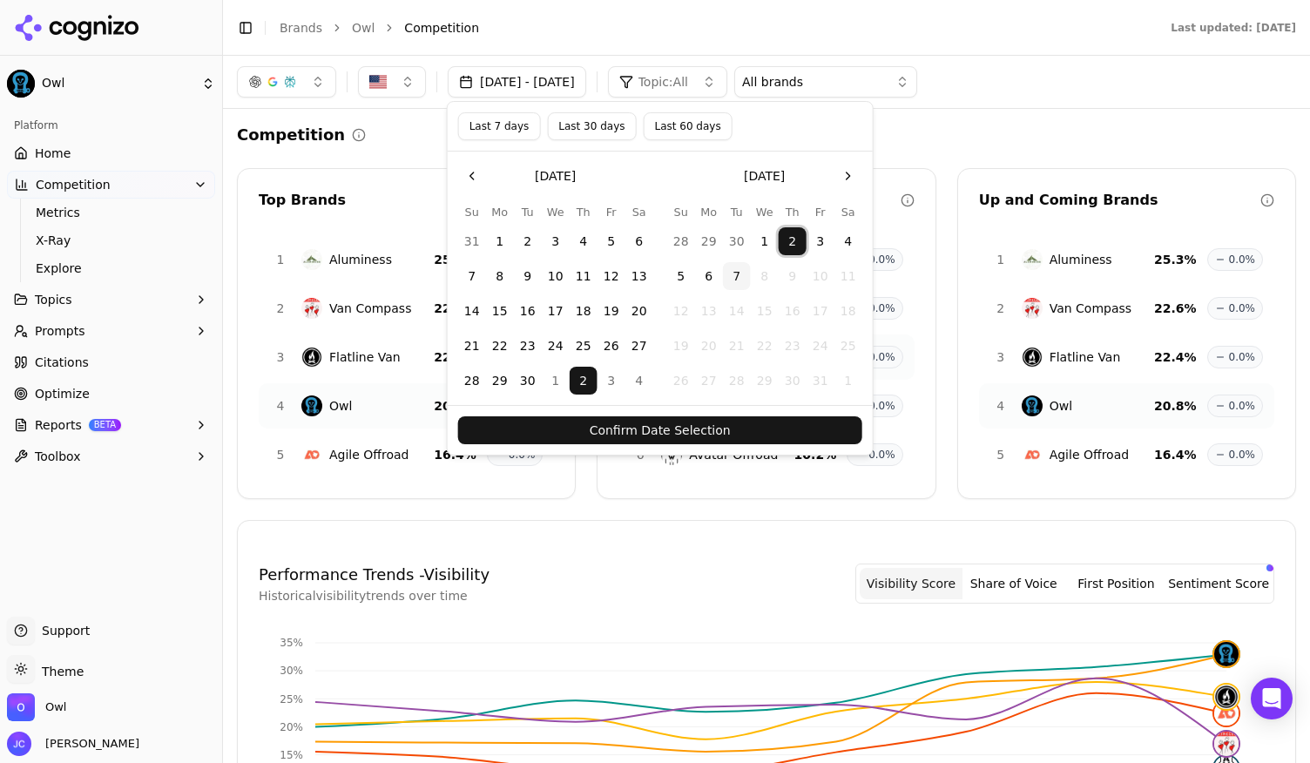
click at [650, 430] on button "Confirm Date Selection" at bounding box center [660, 430] width 404 height 28
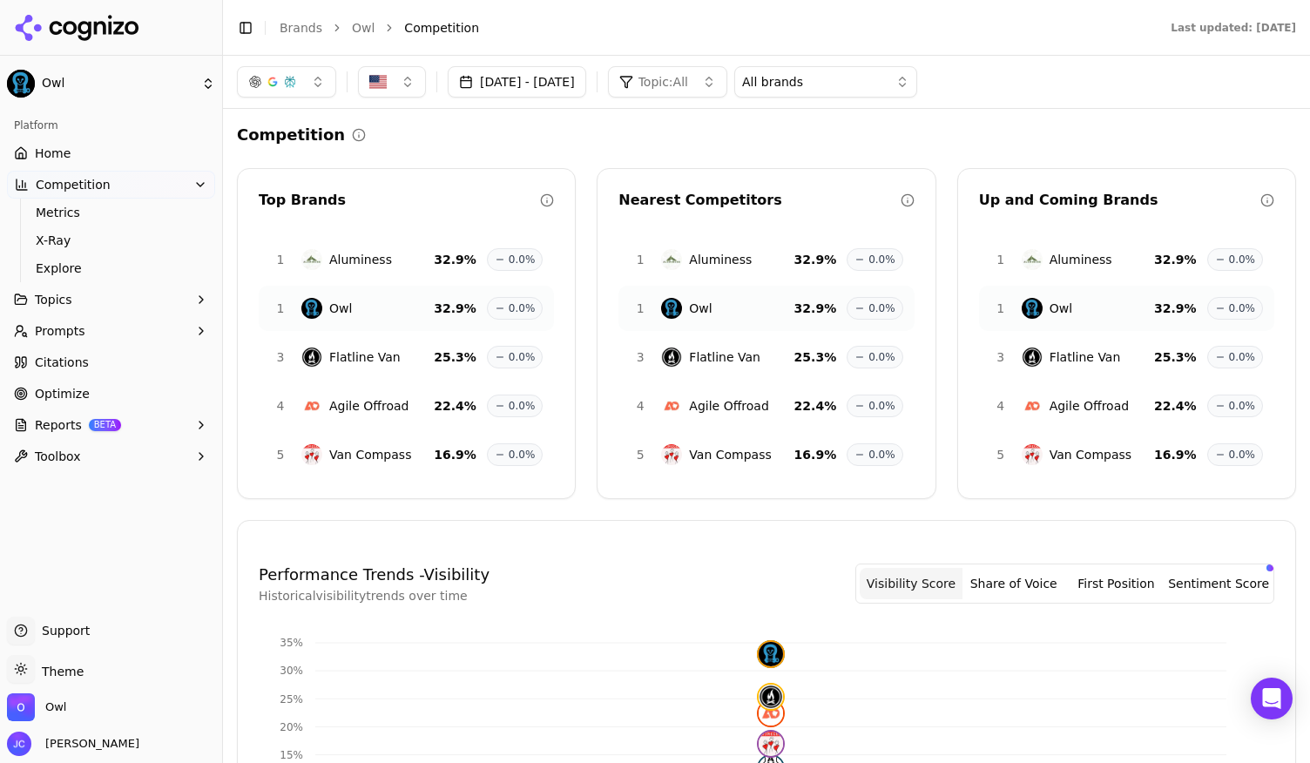
click at [506, 85] on button "Oct 02, 2025 - Oct 02, 2025" at bounding box center [517, 81] width 139 height 31
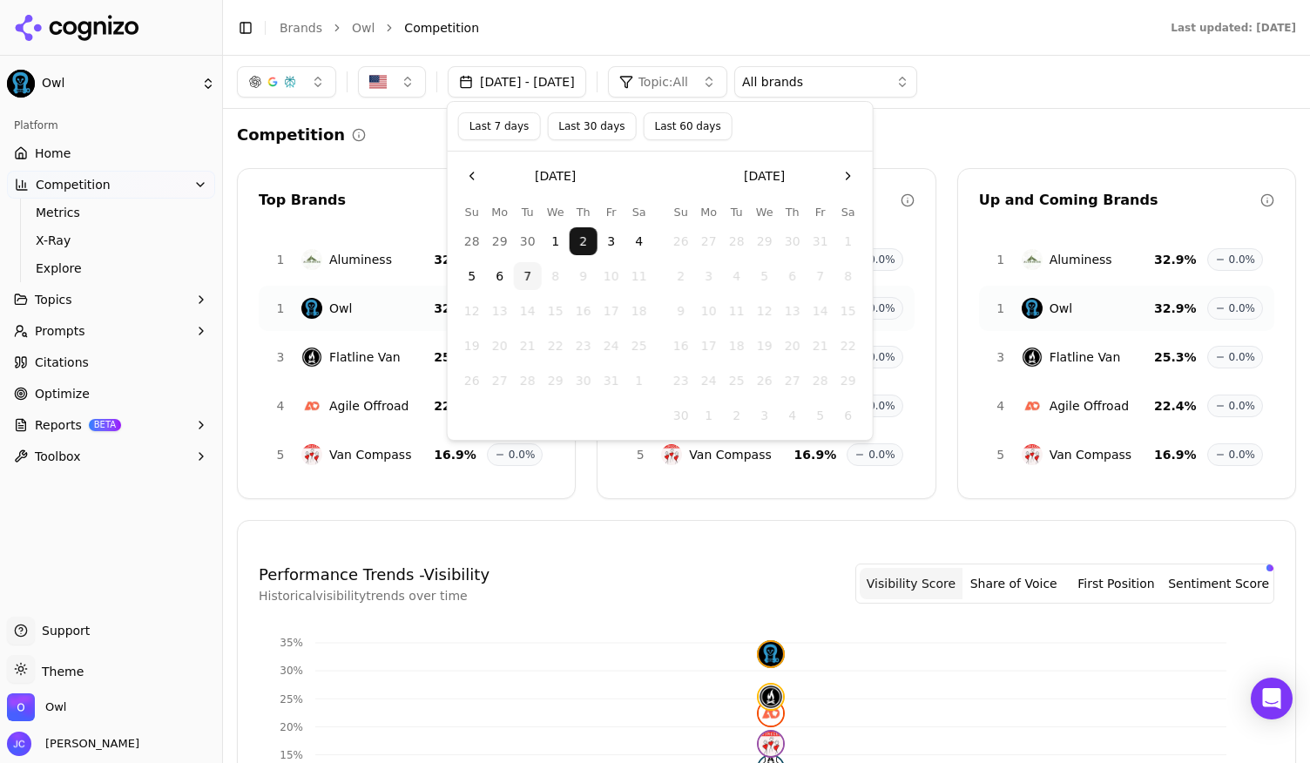
click at [470, 173] on button "Go to the Previous Month" at bounding box center [472, 176] width 28 height 28
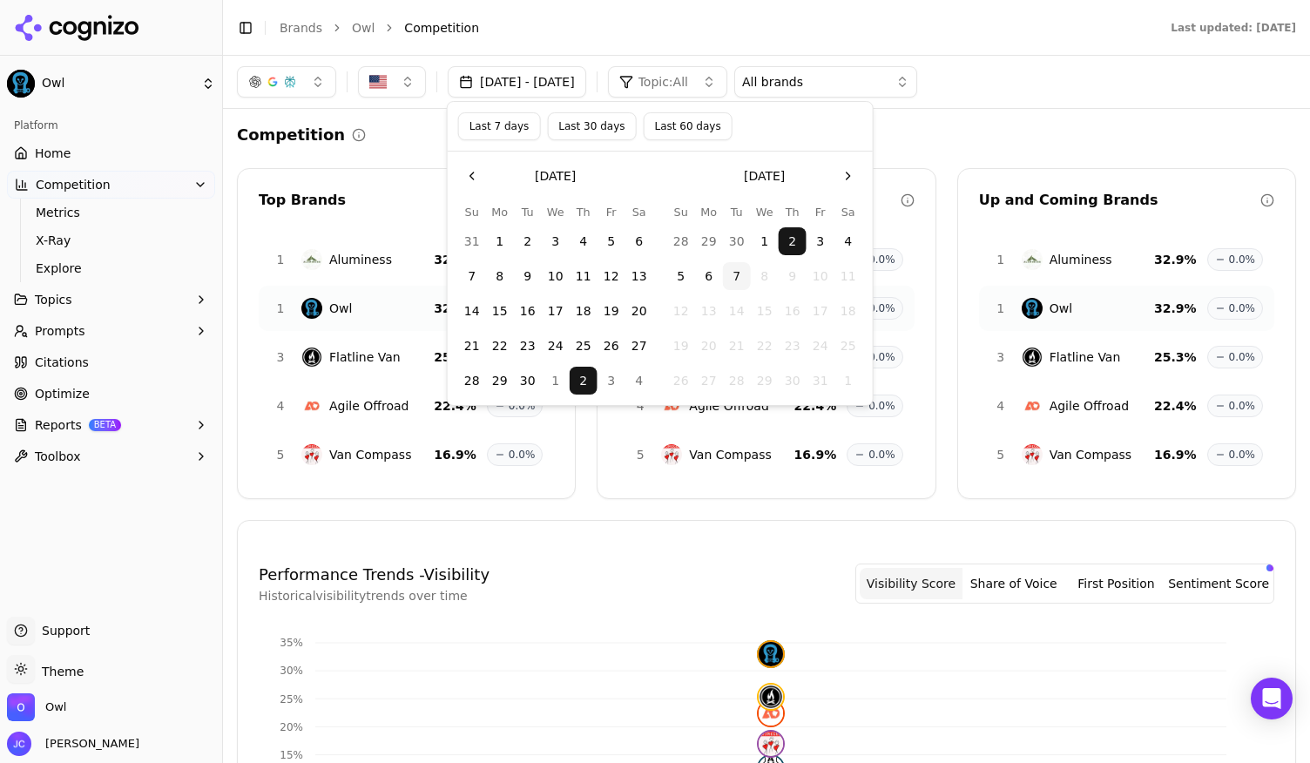
click at [477, 277] on button "7" at bounding box center [472, 276] width 28 height 28
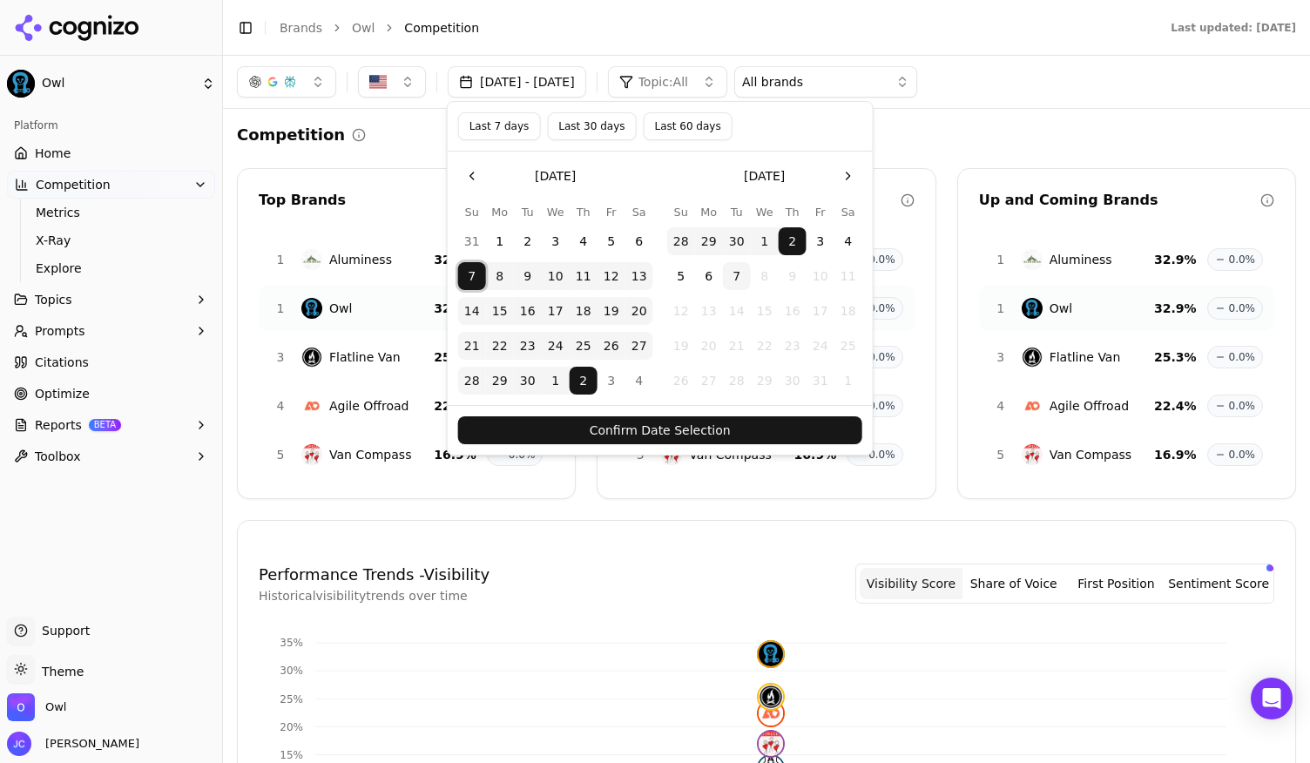
click at [679, 274] on button "5" at bounding box center [681, 276] width 28 height 28
click at [684, 444] on div "Confirm Date Selection" at bounding box center [660, 430] width 425 height 50
click at [677, 433] on button "Confirm Date Selection" at bounding box center [660, 430] width 404 height 28
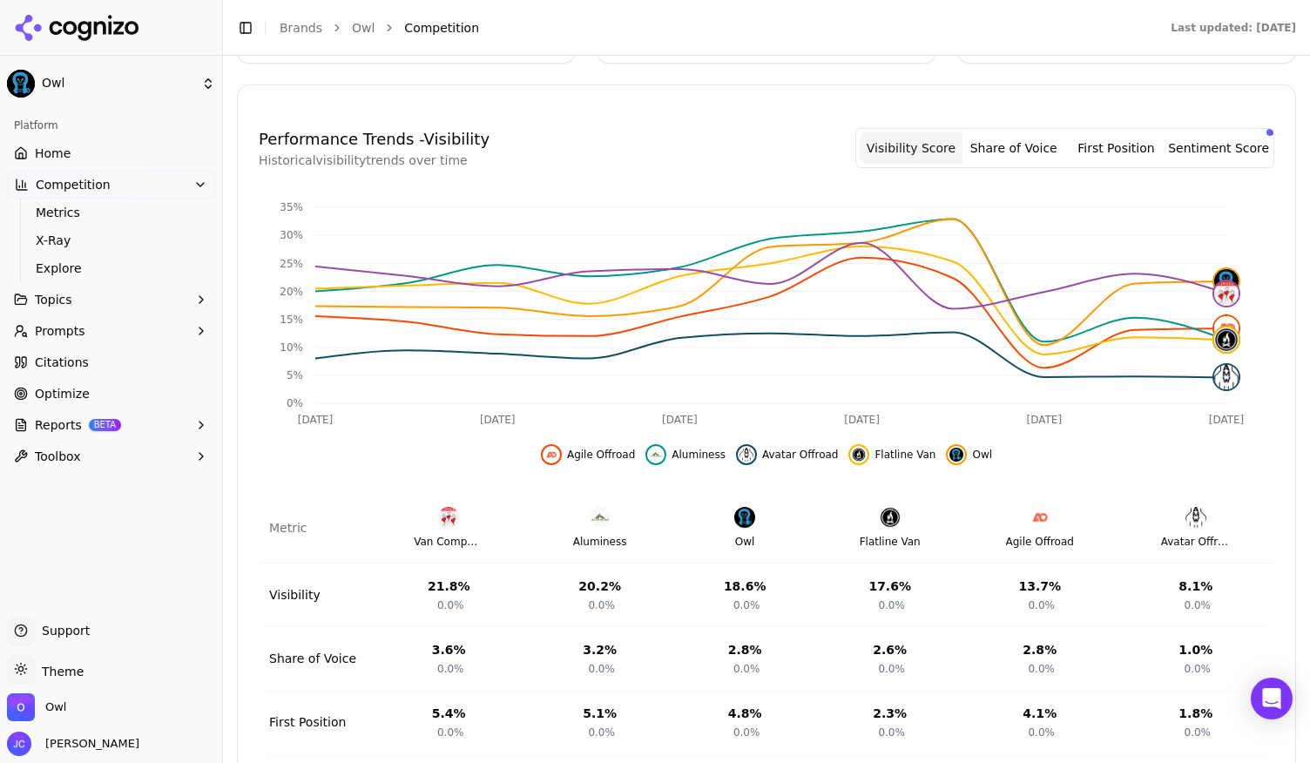
scroll to position [261, 0]
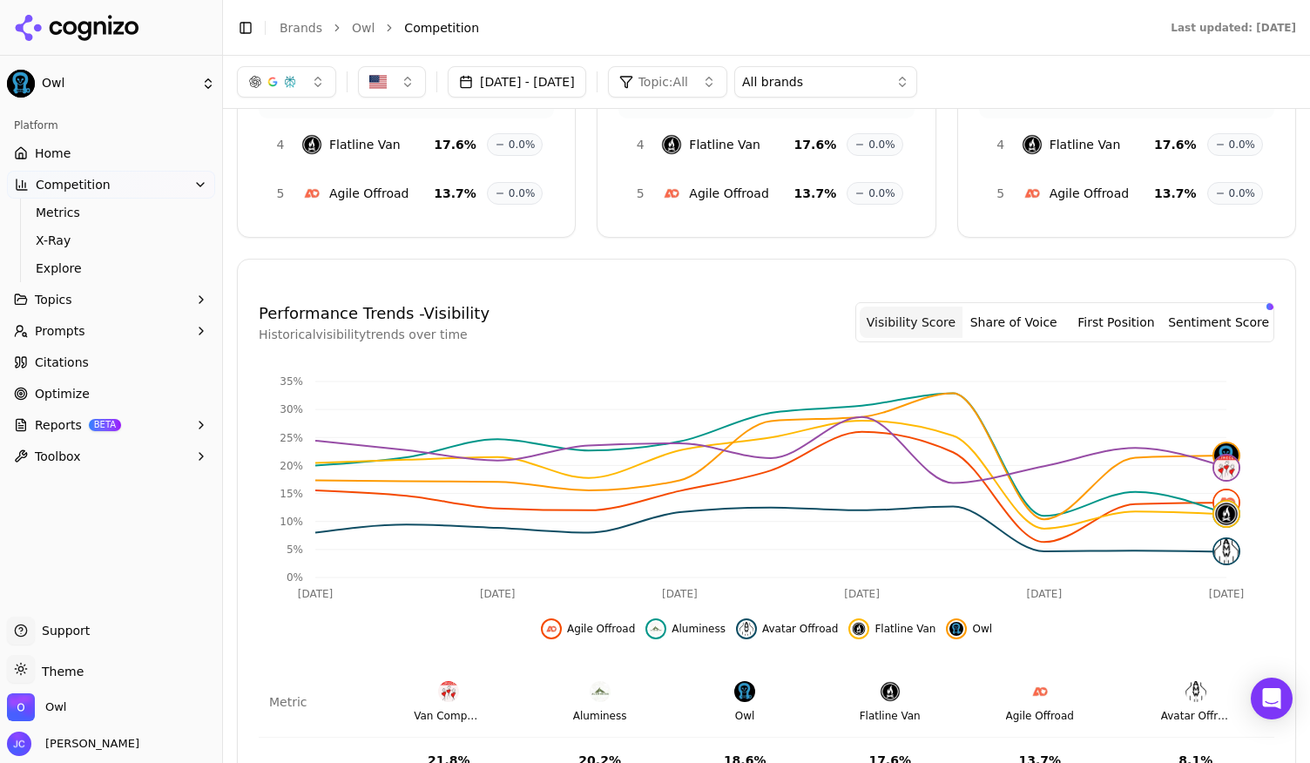
click at [1128, 322] on button "First Position" at bounding box center [1117, 322] width 103 height 31
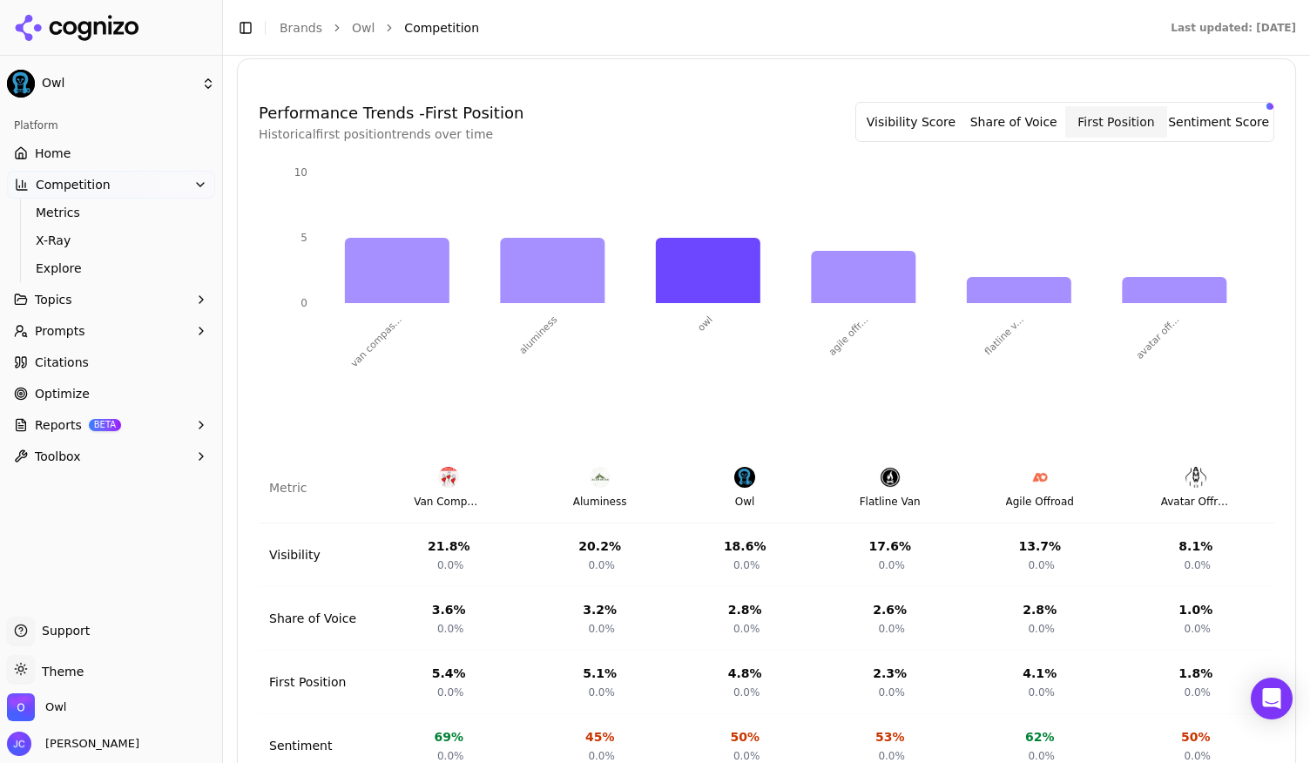
scroll to position [524, 0]
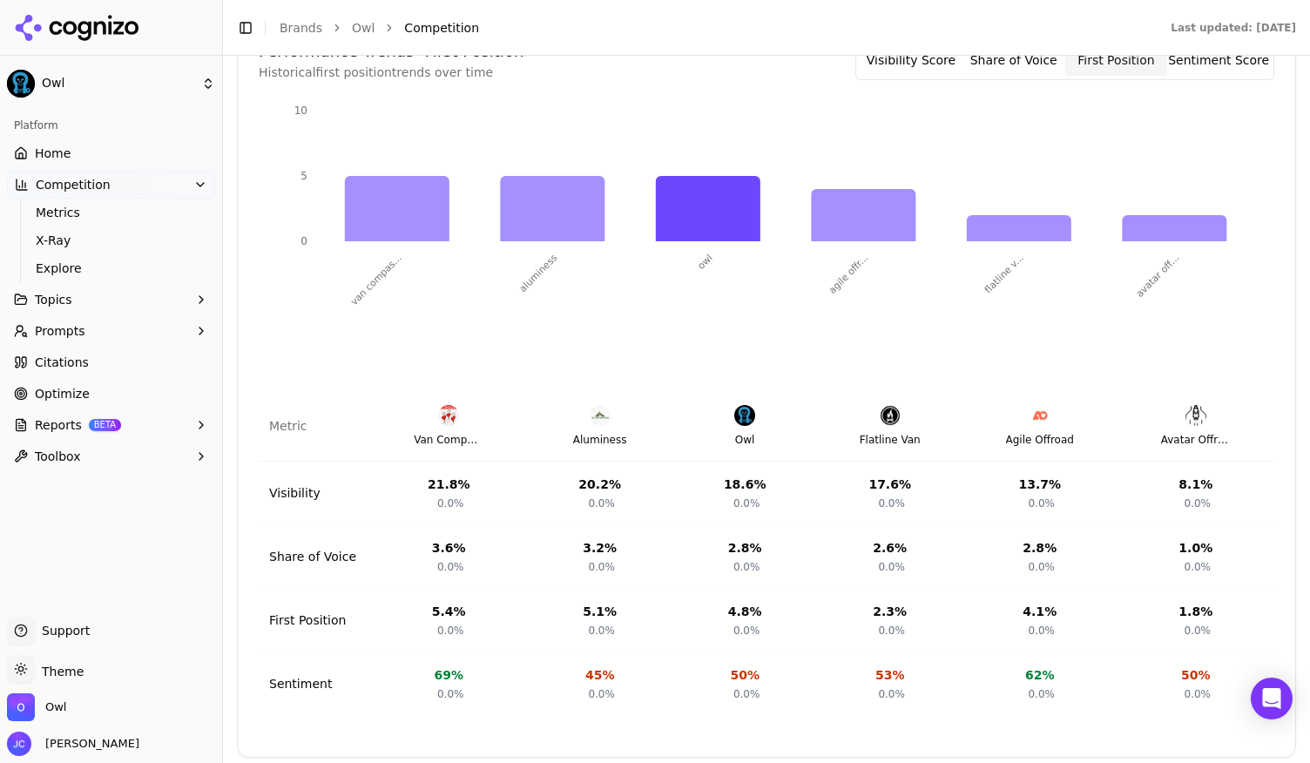
click at [98, 395] on link "Optimize" at bounding box center [111, 394] width 208 height 28
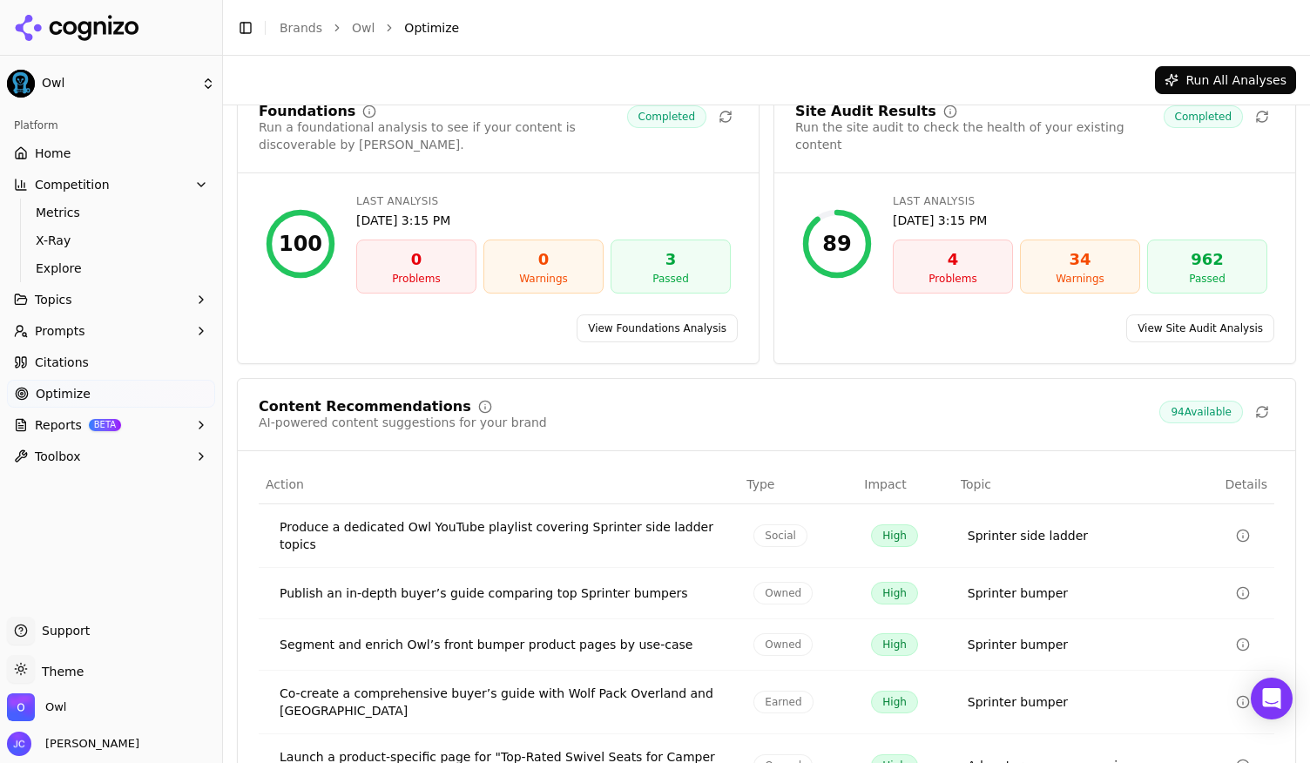
scroll to position [179, 0]
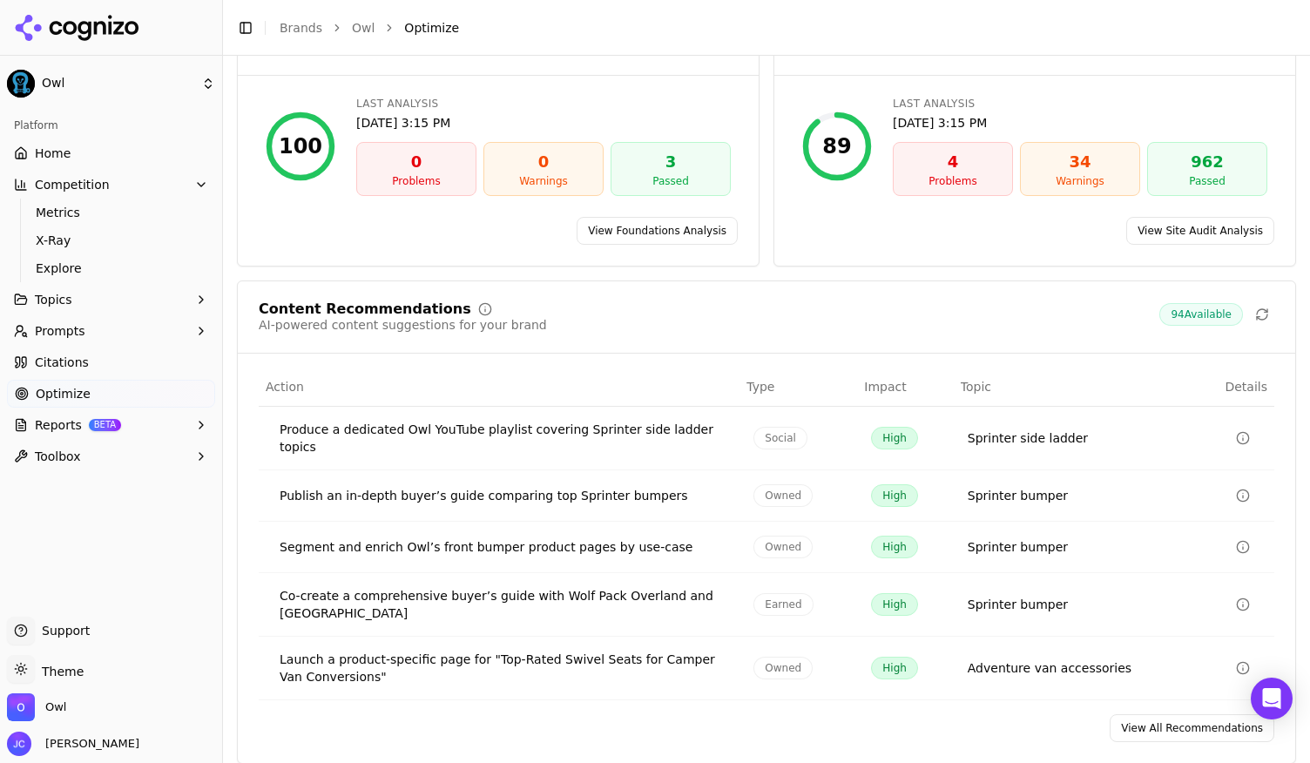
click at [1176, 720] on link "View All Recommendations" at bounding box center [1192, 728] width 165 height 28
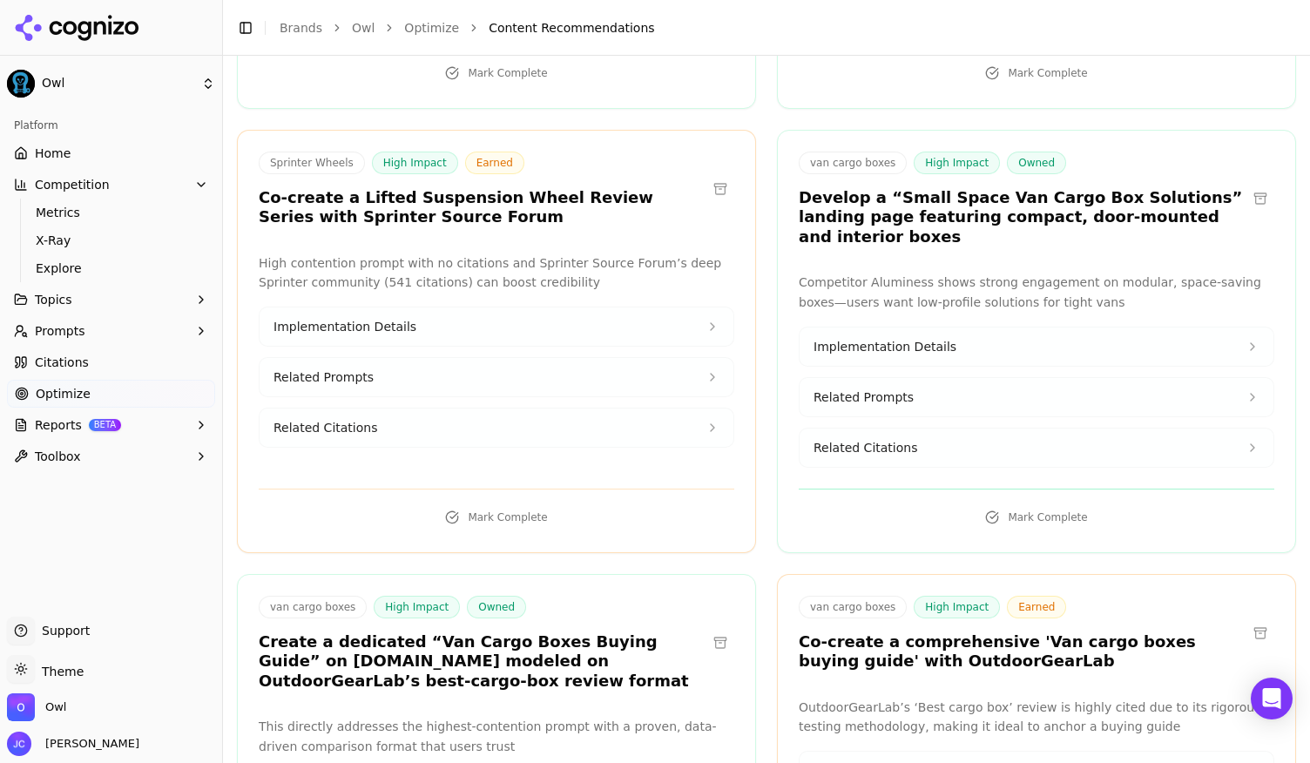
scroll to position [3485, 0]
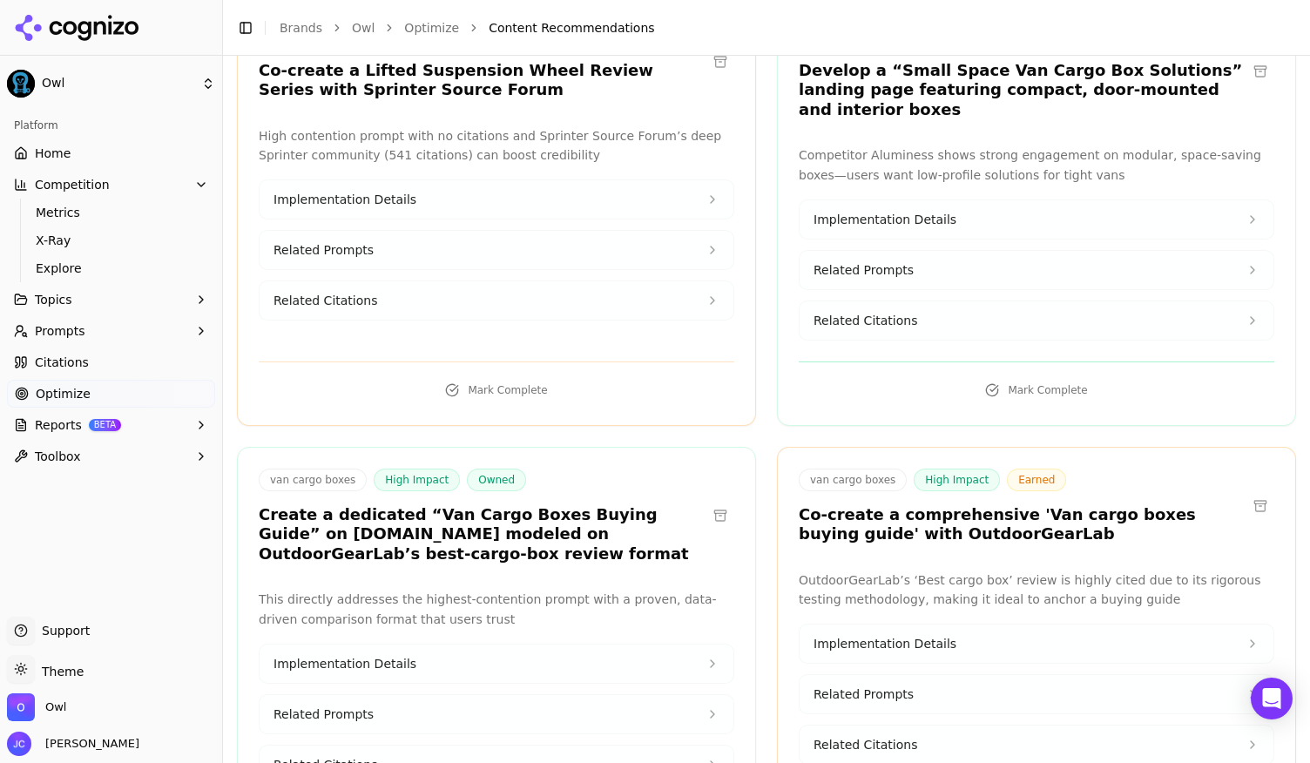
click at [519, 505] on h3 "Create a dedicated “Van Cargo Boxes Buying Guide” on owlvans.com modeled on Out…" at bounding box center [483, 534] width 448 height 59
click at [680, 645] on button "Implementation Details" at bounding box center [497, 664] width 474 height 38
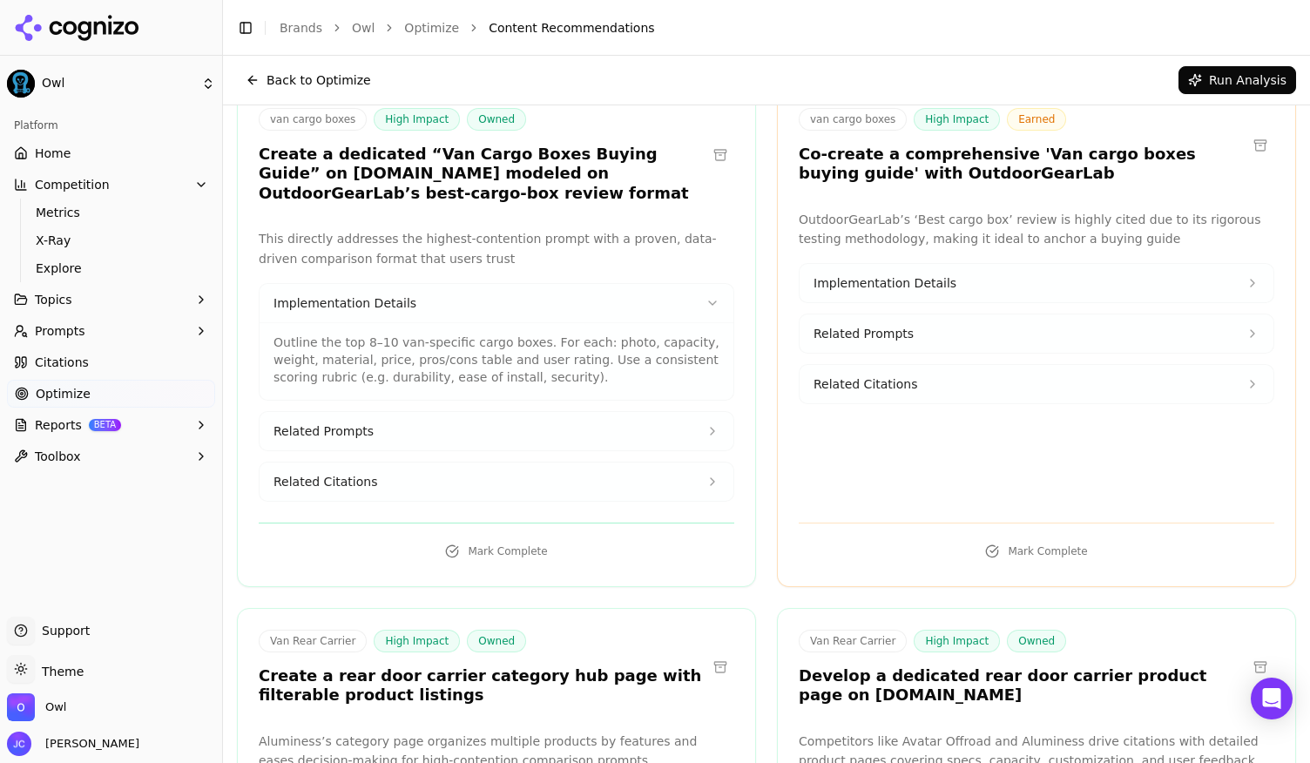
scroll to position [3747, 0]
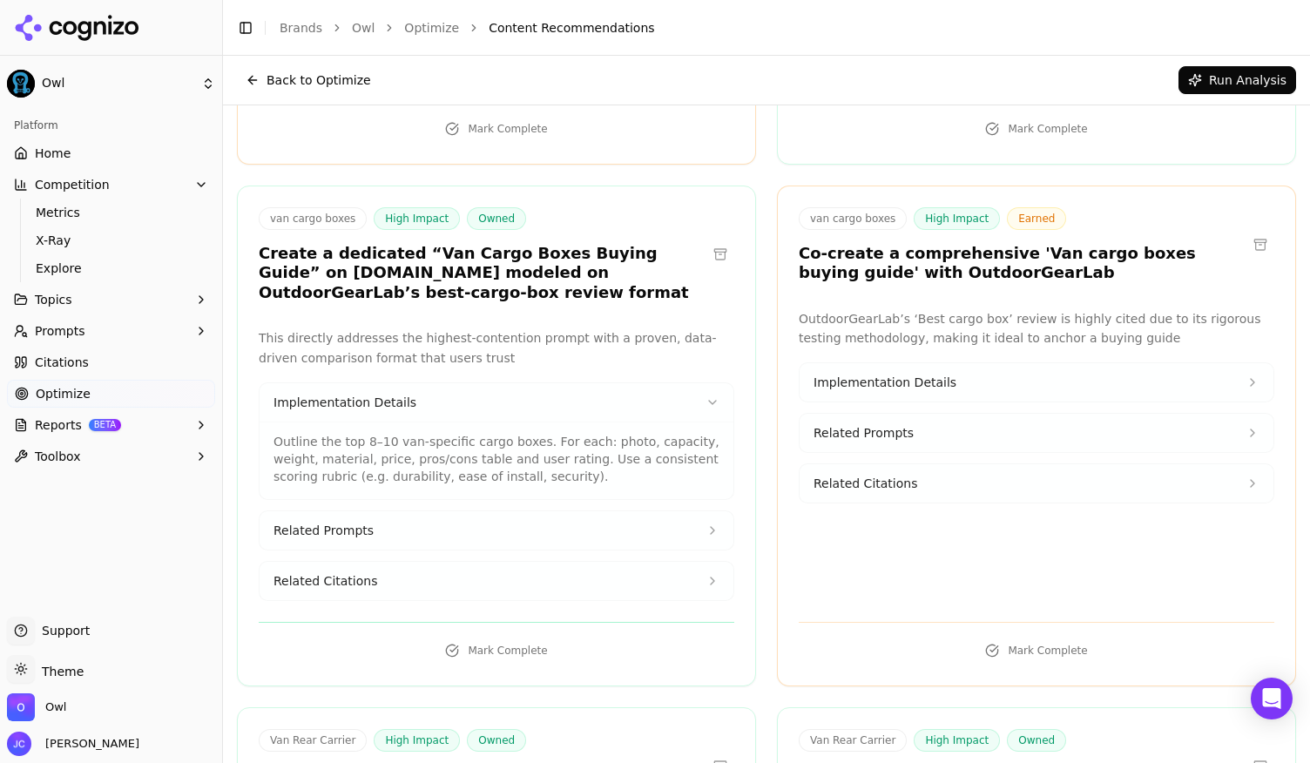
click at [706, 511] on button "Related Prompts" at bounding box center [497, 530] width 474 height 38
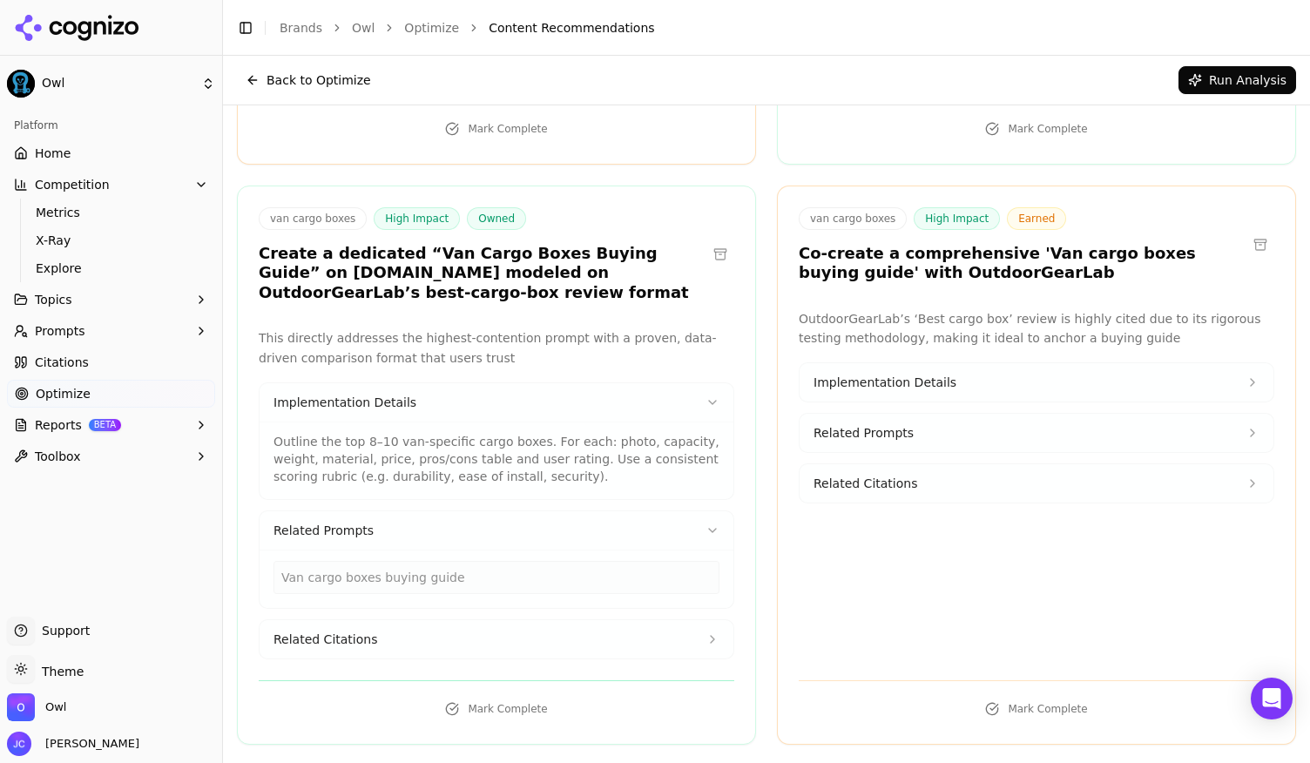
click at [692, 620] on button "Related Citations" at bounding box center [497, 639] width 474 height 38
drag, startPoint x: 559, startPoint y: 559, endPoint x: 240, endPoint y: 559, distance: 318.9
click at [225, 560] on div "Owl Platform Home Competition Metrics X-Ray Explore Topics Prompts Citations Op…" at bounding box center [655, 381] width 1310 height 763
click at [561, 670] on div "outdoorgearlab.com/topics/travel/best-cargo-box" at bounding box center [497, 686] width 446 height 33
drag, startPoint x: 563, startPoint y: 369, endPoint x: 572, endPoint y: 363, distance: 10.9
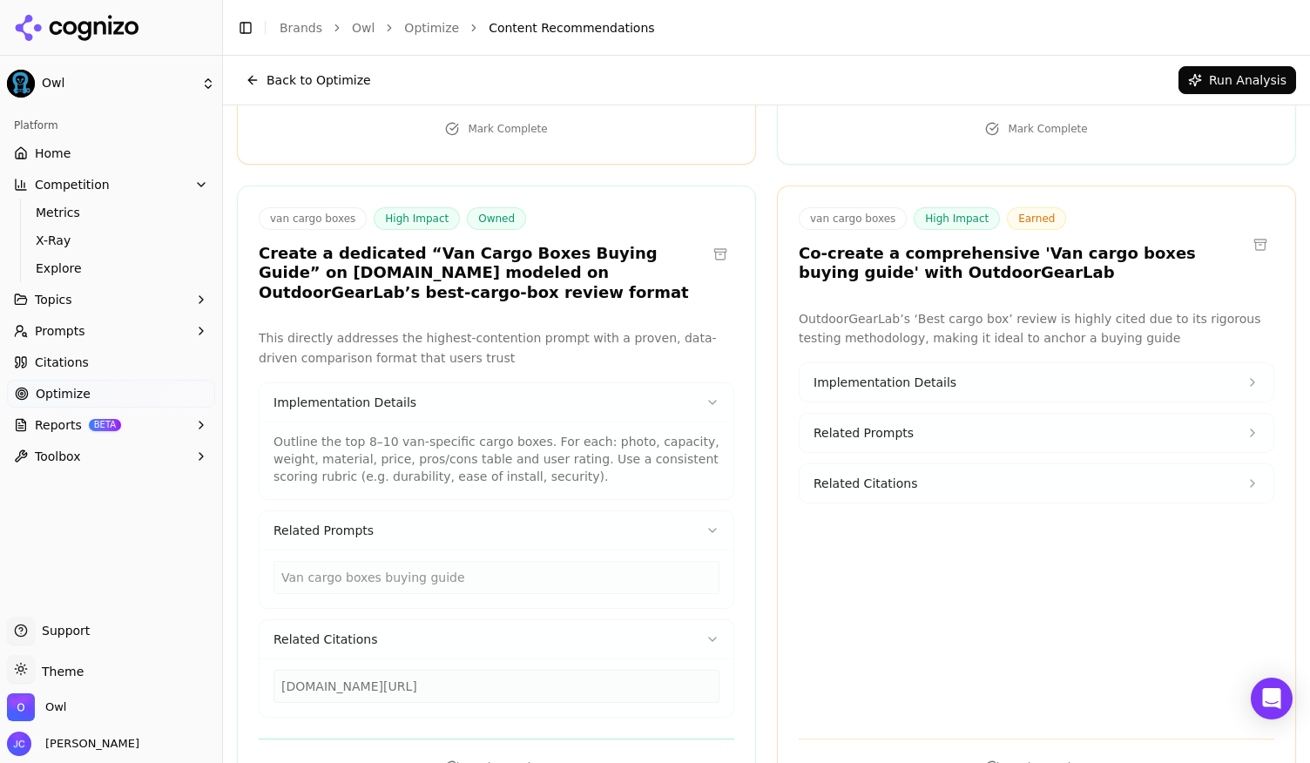
click at [563, 422] on div "Outline the top 8–10 van-specific cargo boxes. For each: photo, capacity, weigh…" at bounding box center [497, 461] width 474 height 78
click at [951, 24] on li "Content Recommendations" at bounding box center [875, 27] width 773 height 17
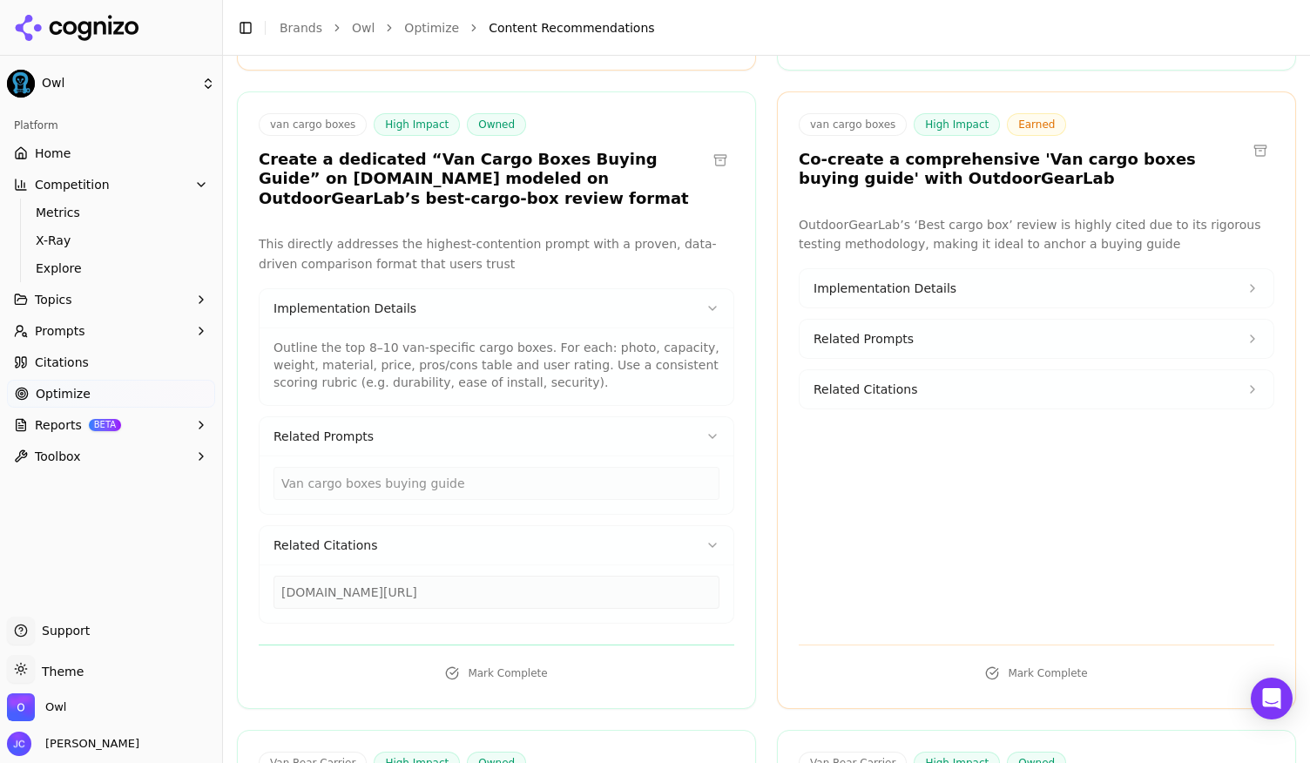
scroll to position [3921, 0]
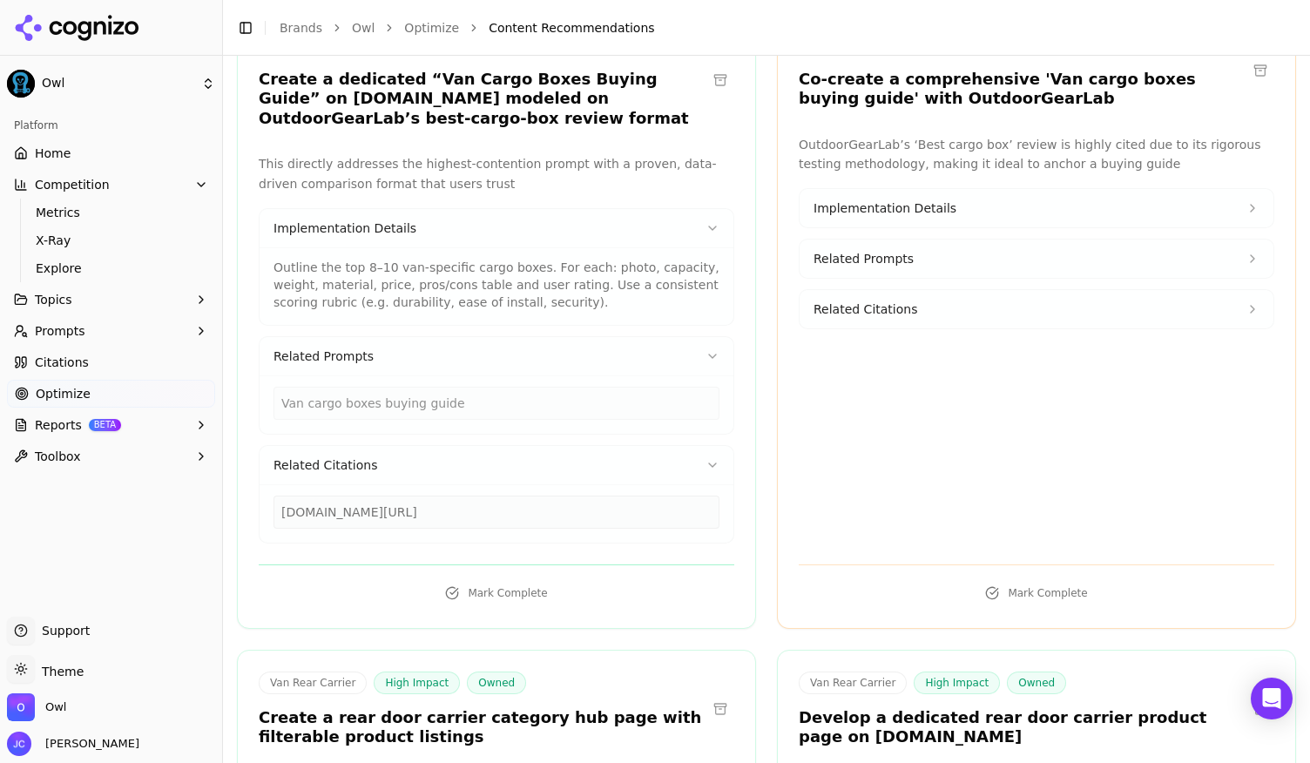
drag, startPoint x: 556, startPoint y: 387, endPoint x: 279, endPoint y: 409, distance: 277.9
click at [279, 484] on div "outdoorgearlab.com/topics/travel/best-cargo-box" at bounding box center [497, 513] width 474 height 58
copy div "outdoorgearlab.com/topics/travel/best-cargo-box"
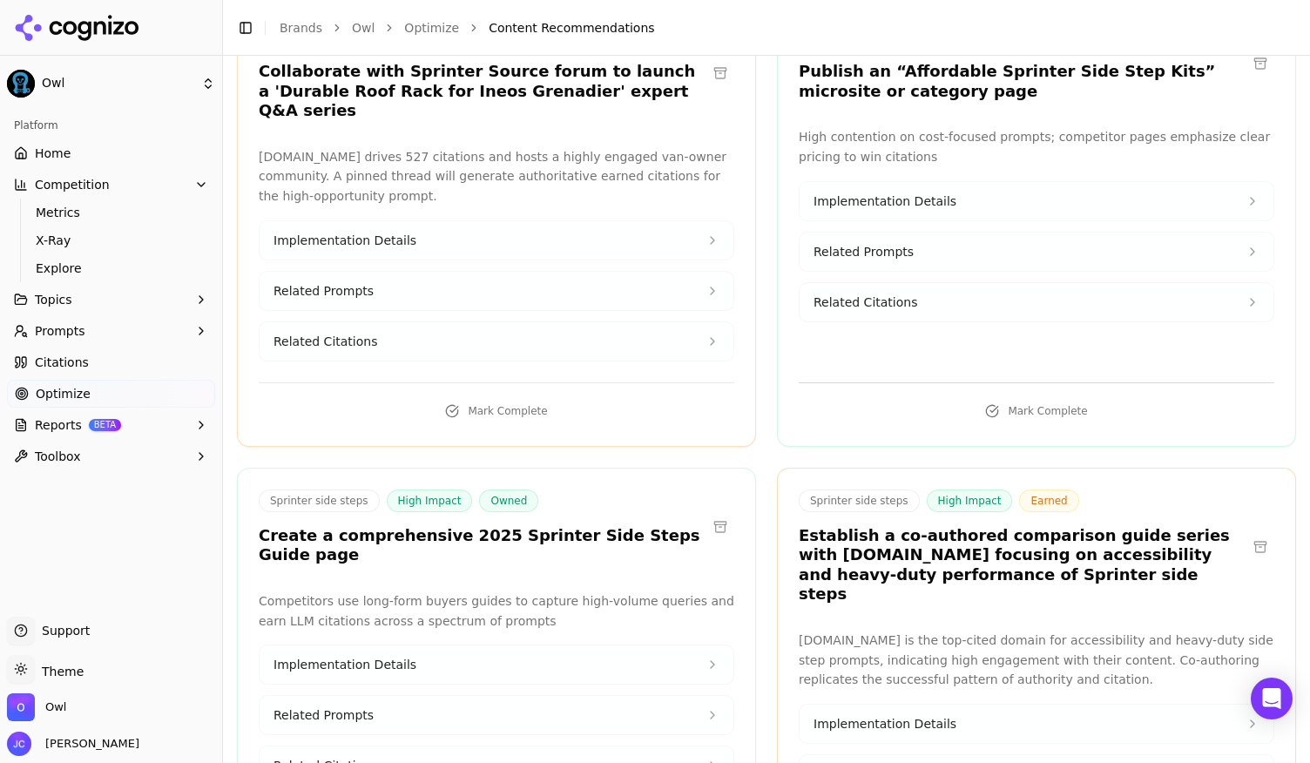
scroll to position [5489, 0]
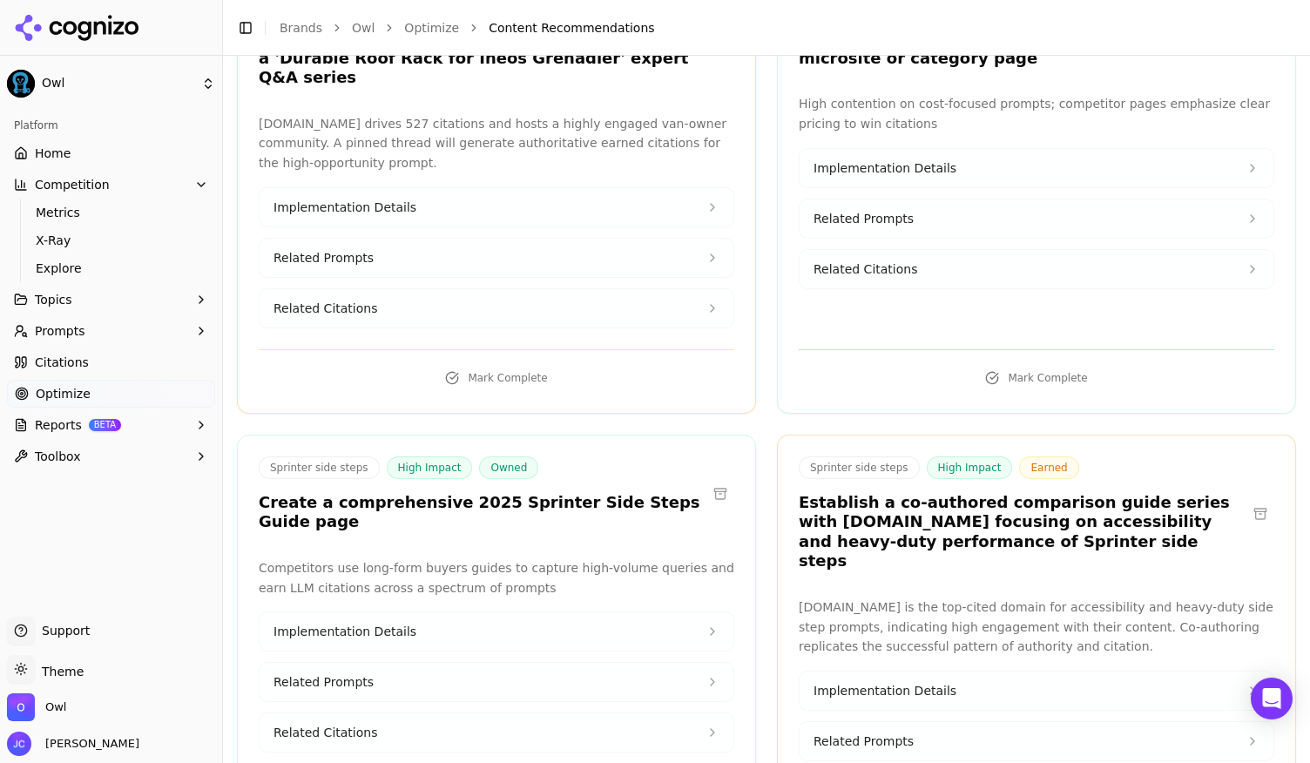
click at [583, 493] on h3 "Create a comprehensive 2025 Sprinter Side Steps Guide page" at bounding box center [483, 512] width 448 height 39
click at [699, 714] on button "Related Citations" at bounding box center [497, 733] width 474 height 38
drag, startPoint x: 560, startPoint y: 602, endPoint x: 278, endPoint y: 601, distance: 282.3
copy div "avataroffroad.com/products/sprinter-side-steps"
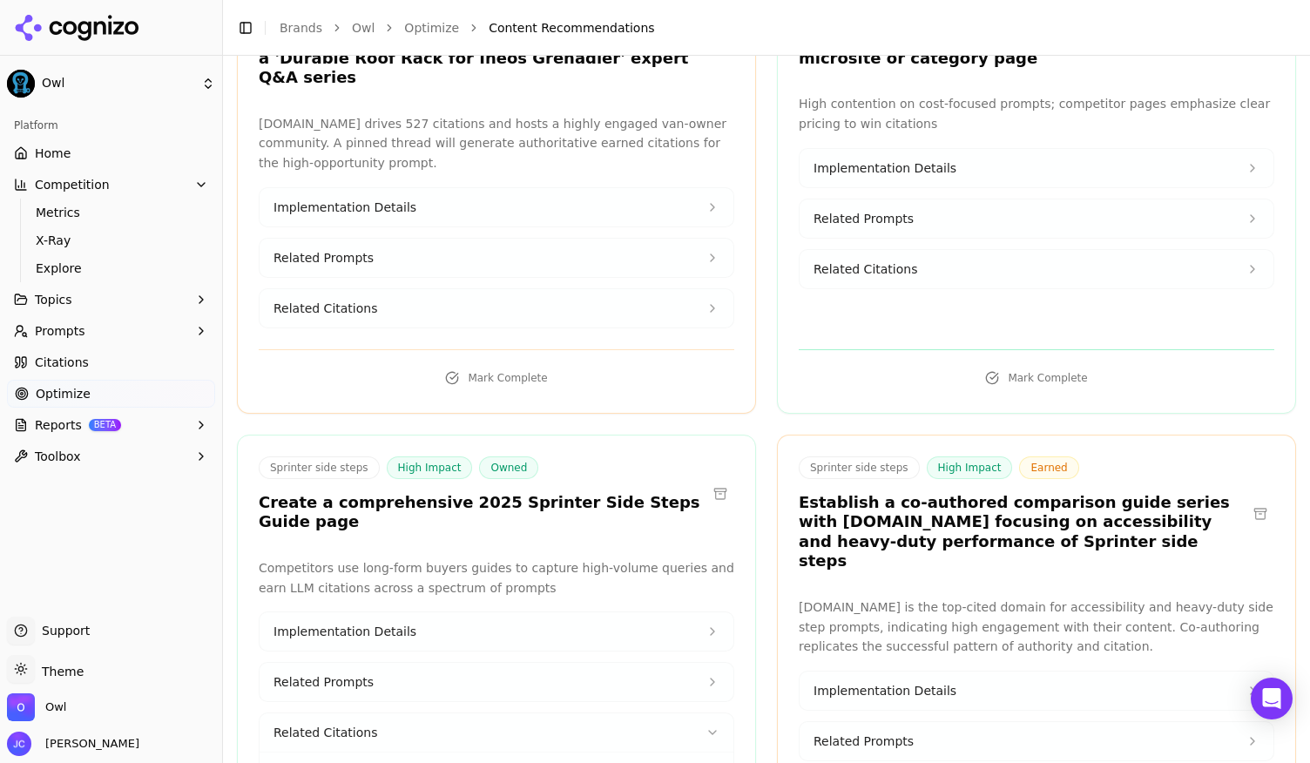
click at [590, 559] on p "Competitors use long-form buyers guides to capture high-volume queries and earn…" at bounding box center [497, 579] width 476 height 40
click at [606, 559] on p "Competitors use long-form buyers guides to capture high-volume queries and earn…" at bounding box center [497, 579] width 476 height 40
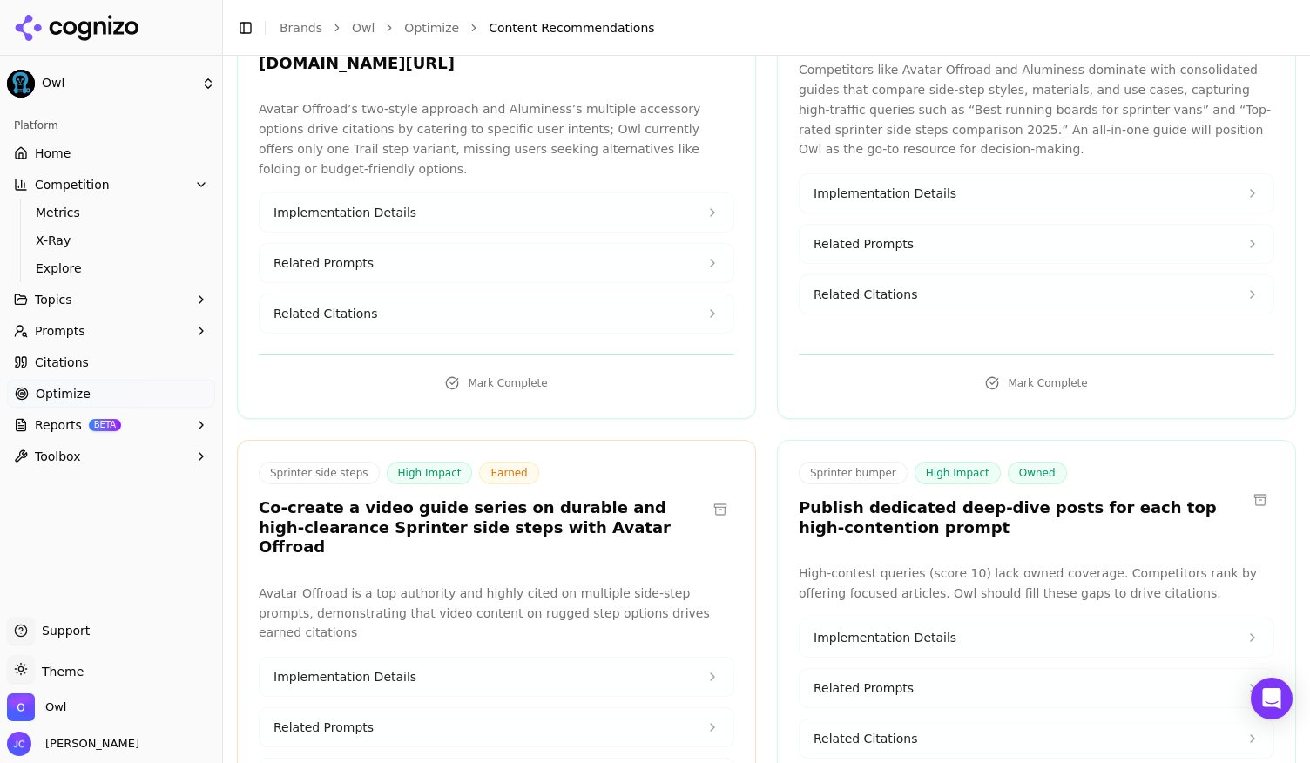
scroll to position [6709, 0]
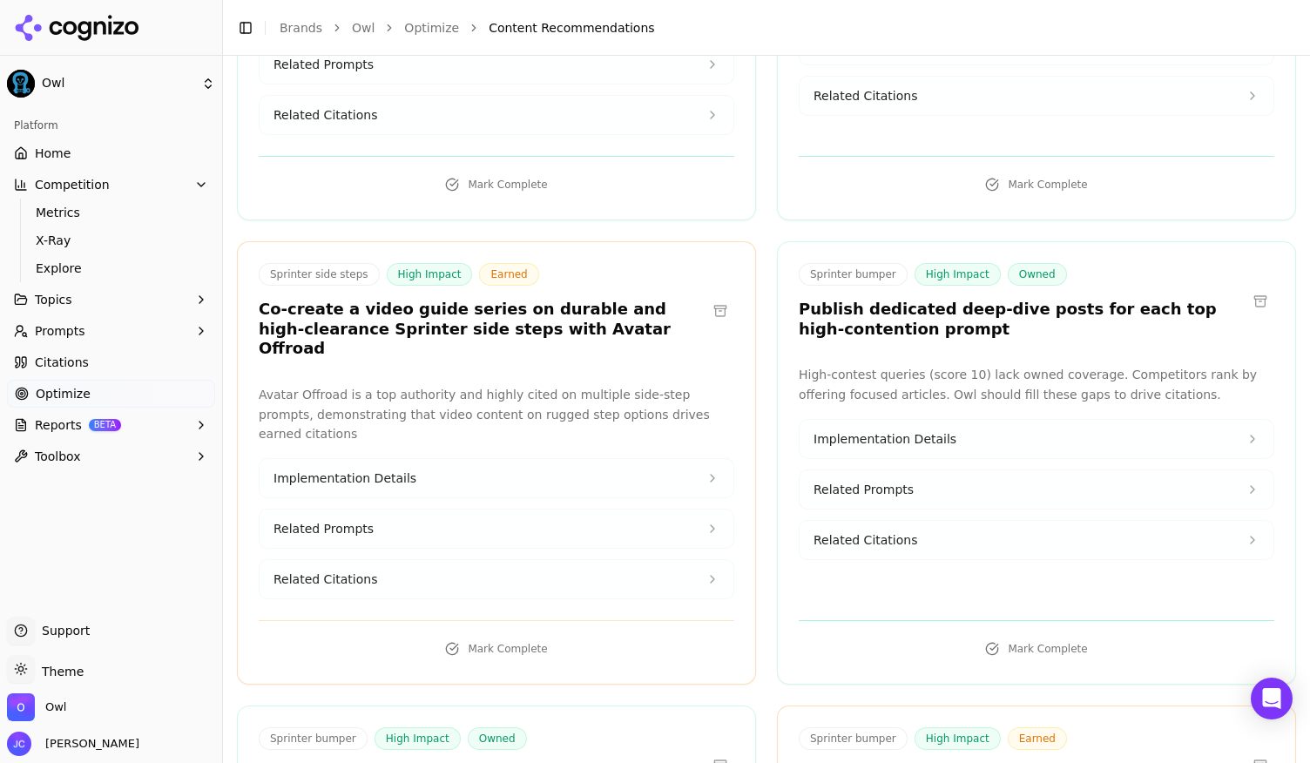
drag, startPoint x: 398, startPoint y: 552, endPoint x: 247, endPoint y: 529, distance: 152.6
click at [247, 728] on div "Sprinter bumper High Impact Owned Create an “Ultimate Sprinter Bumpers Guide” p…" at bounding box center [497, 768] width 518 height 81
copy h3 "Create an “Ultimate Sprinter Bumpers Guide” page on owlvans.com"
